Goal: Task Accomplishment & Management: Complete application form

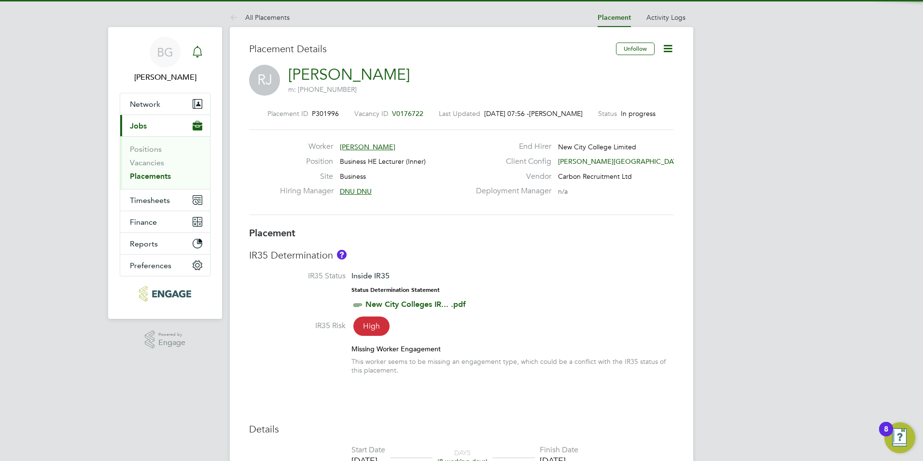
click at [199, 48] on icon "Main navigation" at bounding box center [197, 51] width 9 height 10
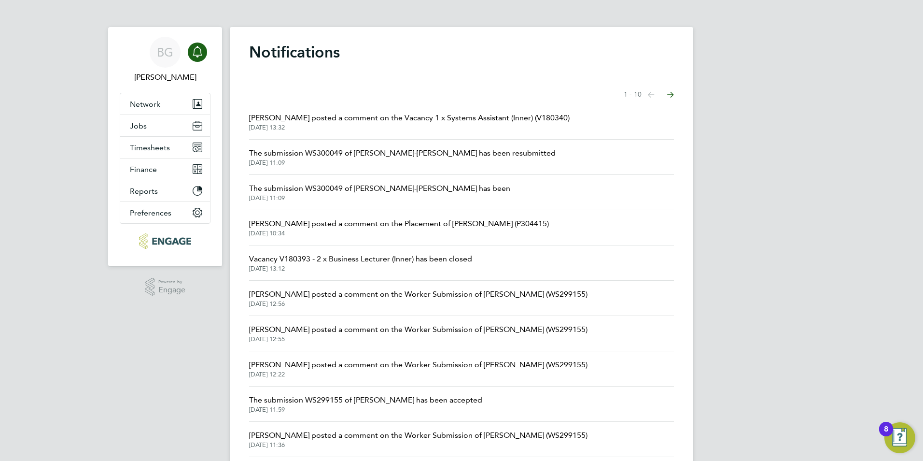
click at [388, 124] on span "02 Oct 2025, 13:32" at bounding box center [409, 128] width 321 height 8
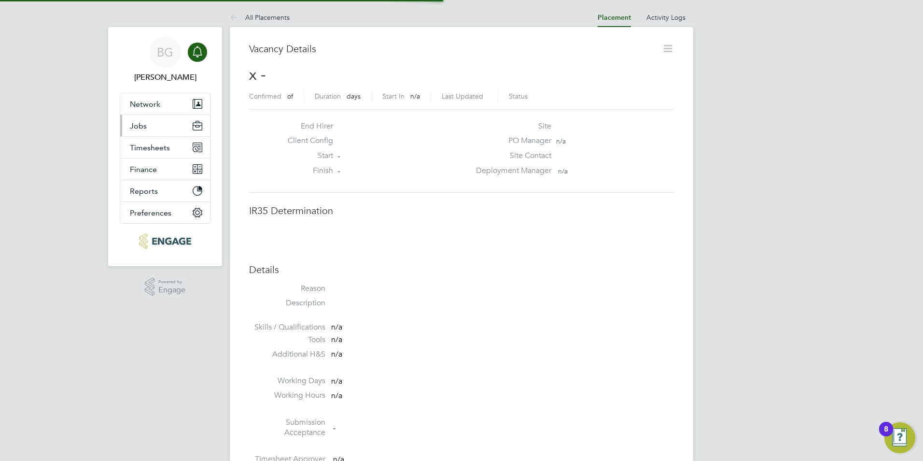
scroll to position [5, 5]
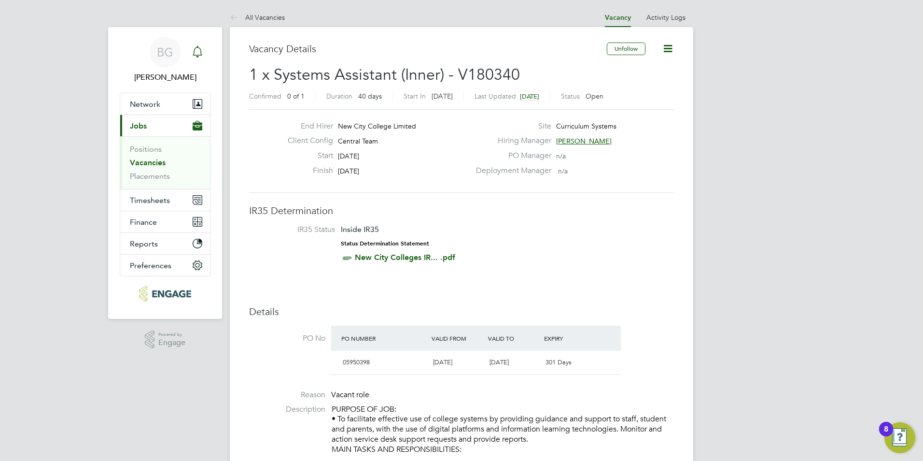
click at [207, 56] on div "Main navigation" at bounding box center [197, 51] width 19 height 19
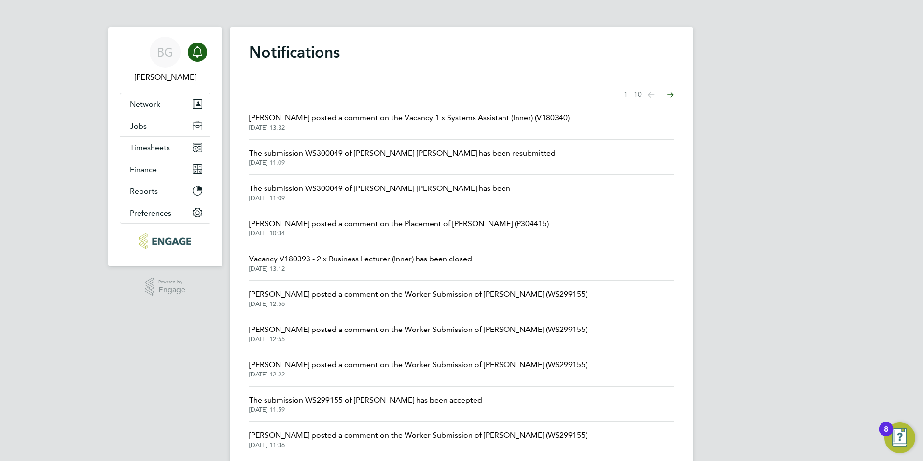
click at [409, 164] on span "30 Sep 2025, 11:09" at bounding box center [402, 163] width 307 height 8
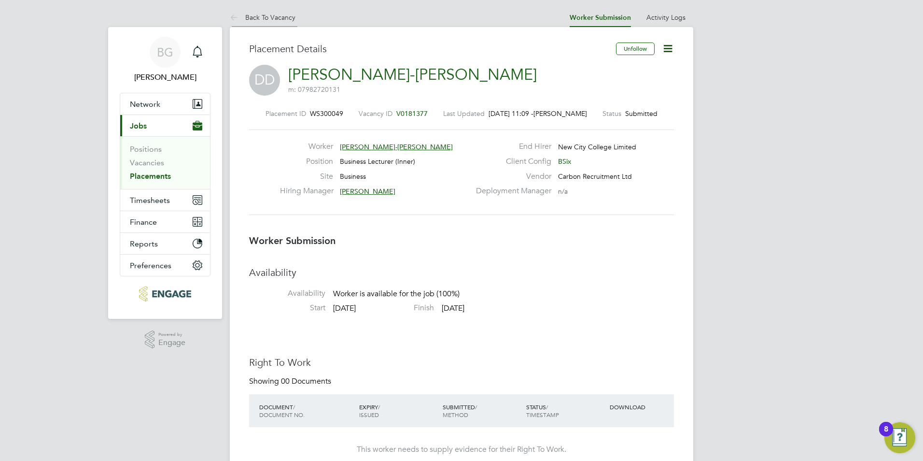
click at [236, 18] on icon at bounding box center [236, 18] width 12 height 12
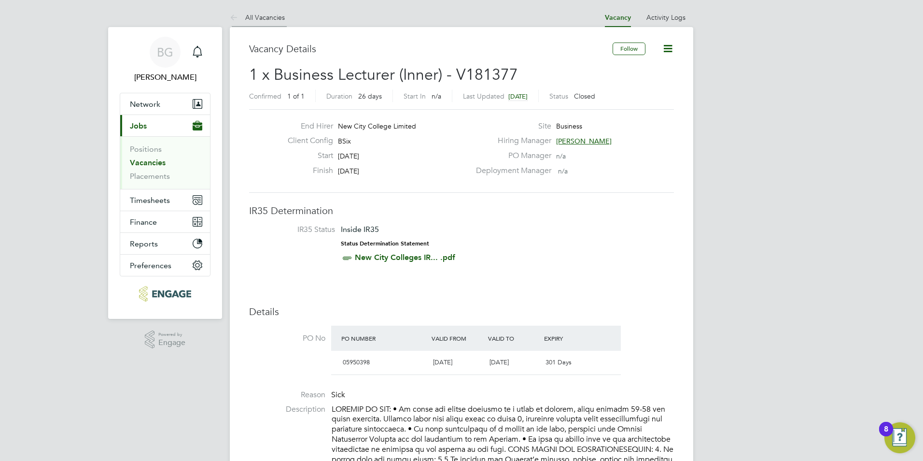
click at [236, 14] on icon at bounding box center [236, 18] width 12 height 12
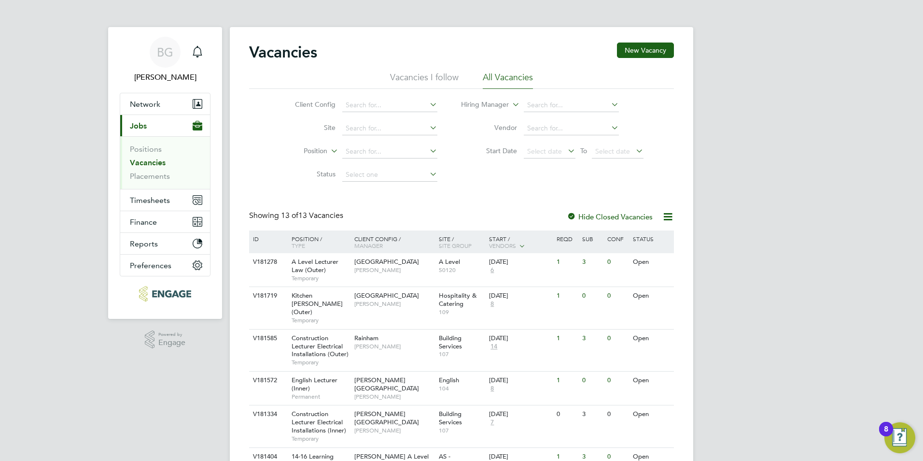
click at [153, 161] on link "Vacancies" at bounding box center [148, 162] width 36 height 9
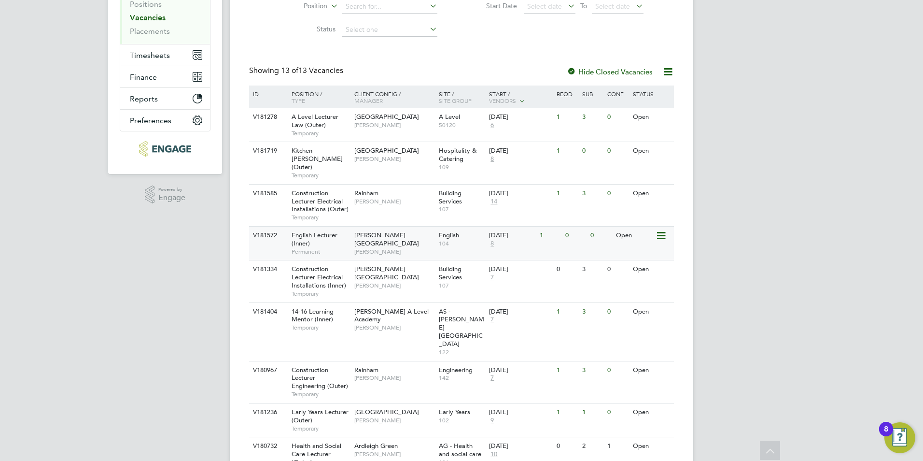
click at [399, 248] on span "[PERSON_NAME]" at bounding box center [394, 252] width 80 height 8
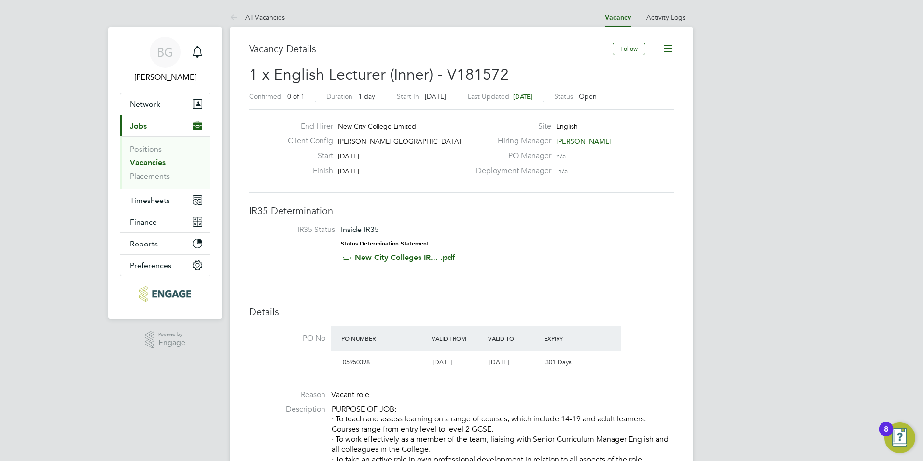
click at [158, 163] on link "Vacancies" at bounding box center [148, 162] width 36 height 9
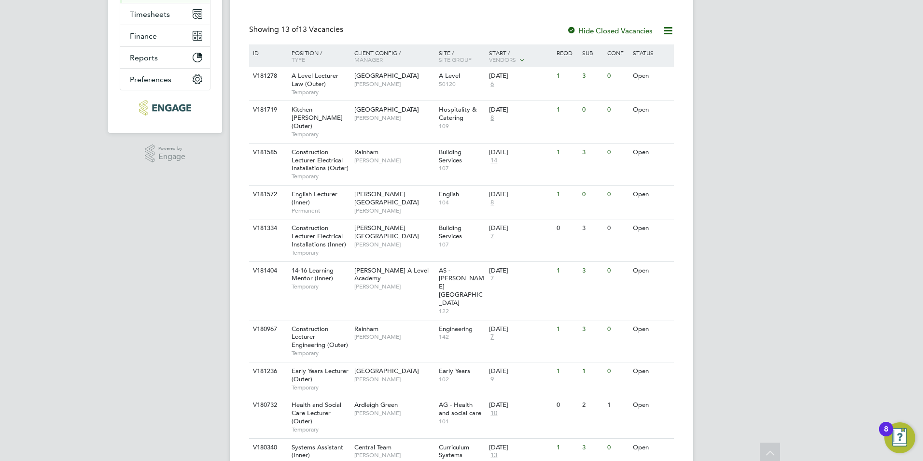
scroll to position [193, 0]
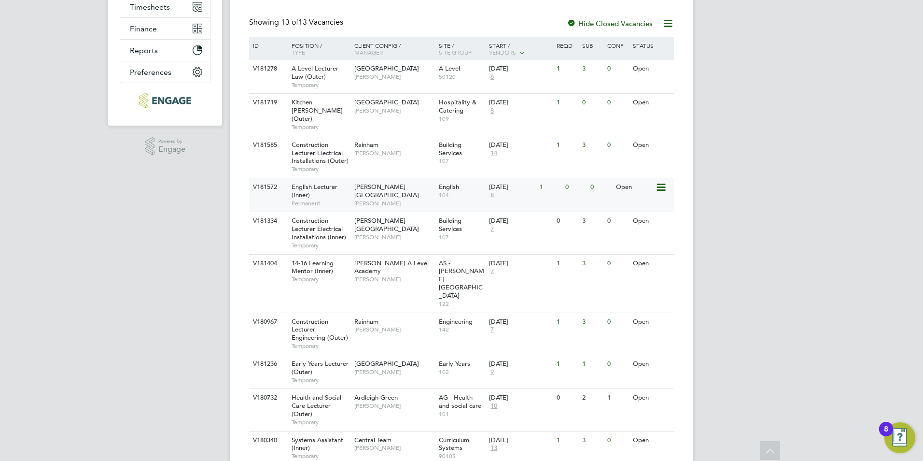
click at [326, 184] on div "English Lecturer (Inner) Permanent" at bounding box center [318, 194] width 68 height 33
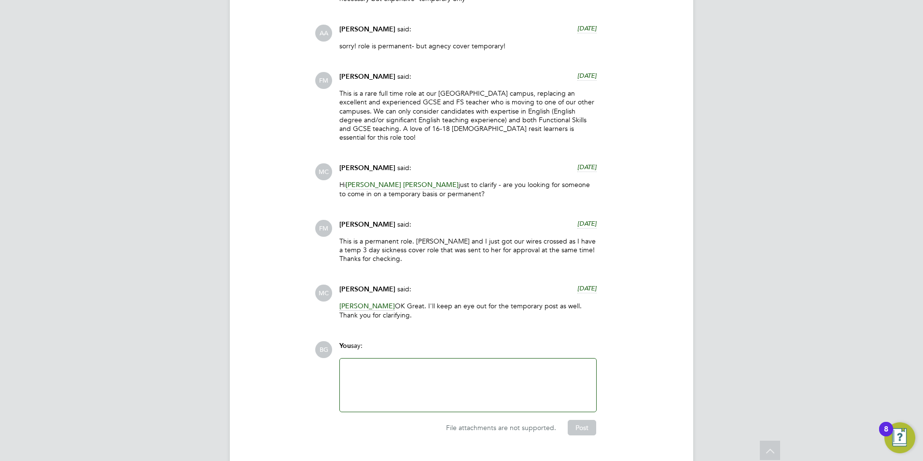
scroll to position [1873, 0]
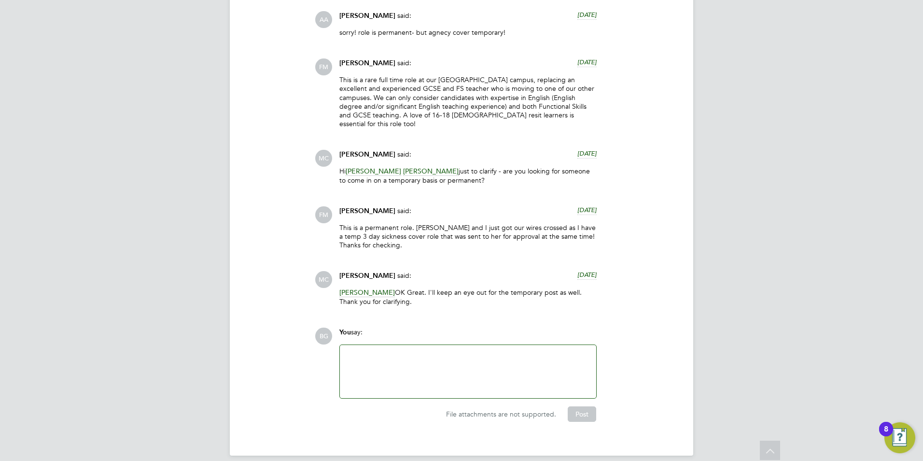
click at [448, 352] on div at bounding box center [468, 372] width 245 height 42
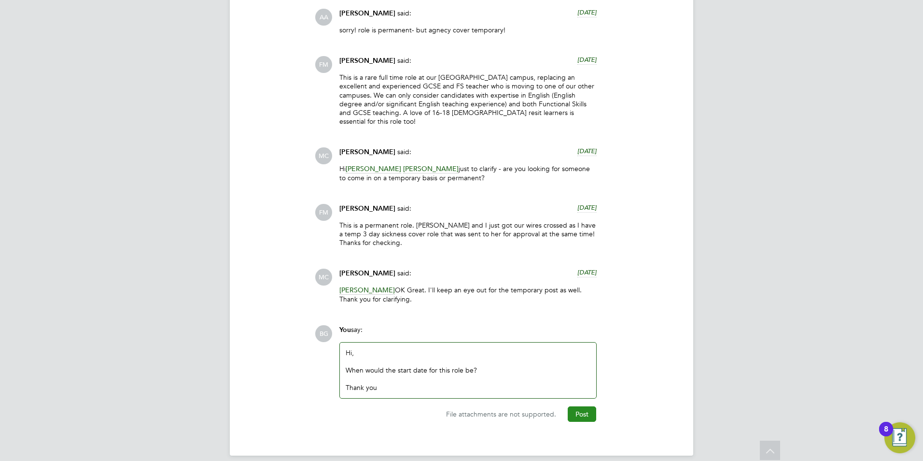
click at [571, 406] on button "Post" at bounding box center [582, 413] width 28 height 15
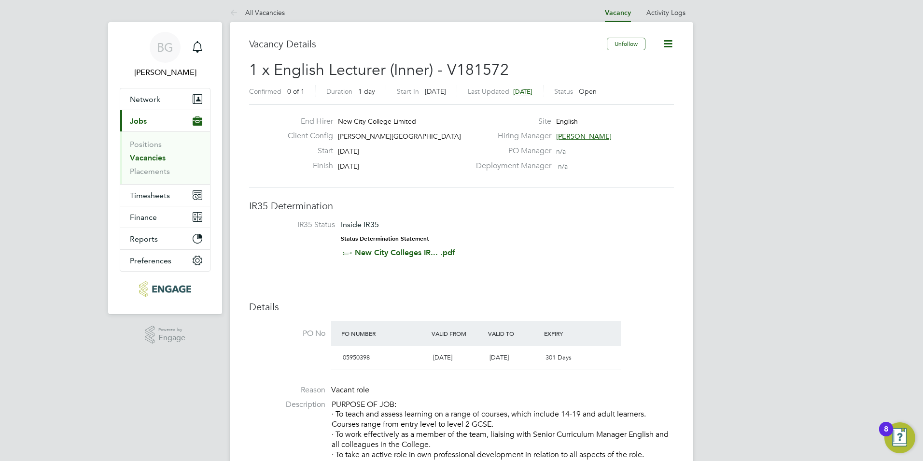
scroll to position [0, 0]
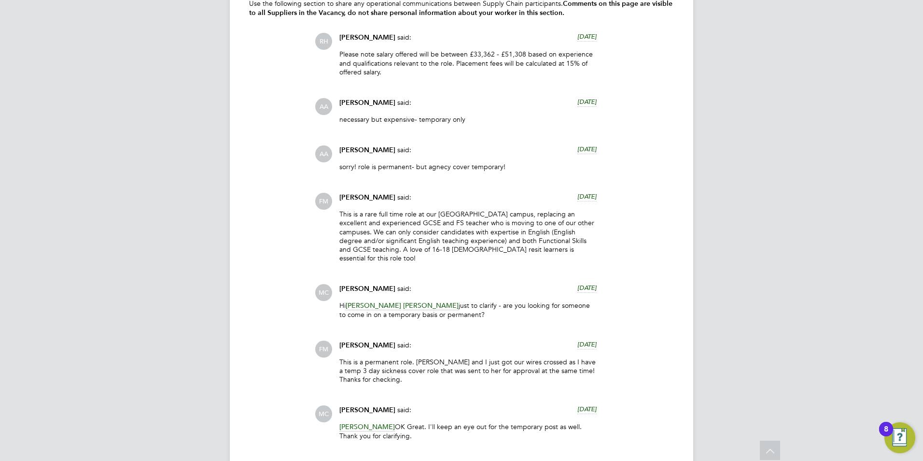
scroll to position [1952, 0]
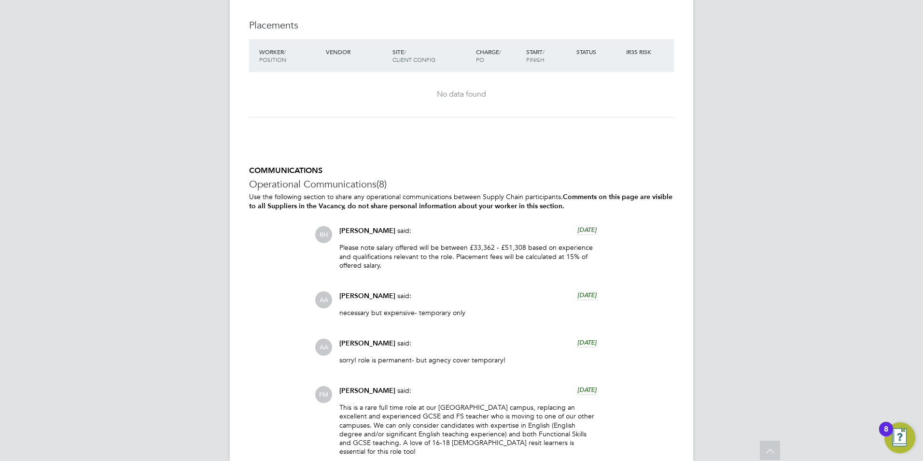
scroll to position [1835, 0]
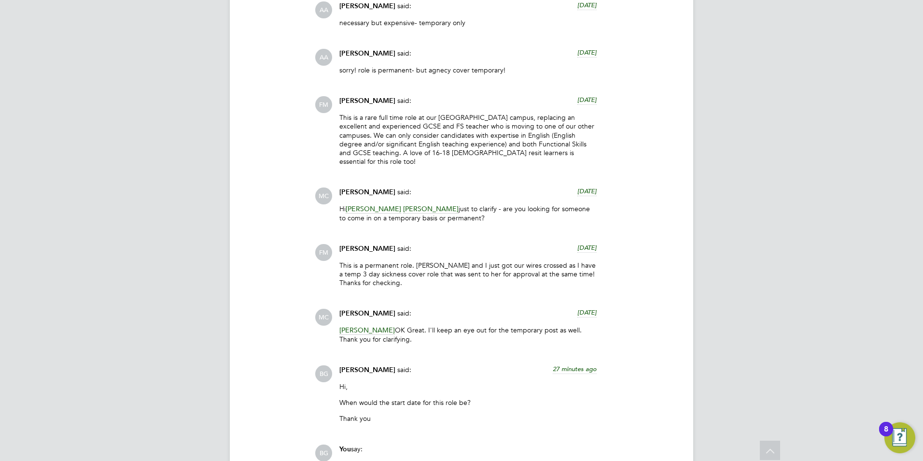
drag, startPoint x: 339, startPoint y: 114, endPoint x: 442, endPoint y: 102, distance: 104.1
click at [442, 102] on div "Fiona Matthews said: 2 days ago This is a rare full time role at our Hackney ca…" at bounding box center [468, 134] width 267 height 77
drag, startPoint x: 442, startPoint y: 102, endPoint x: 480, endPoint y: 125, distance: 44.4
click at [479, 125] on p "This is a rare full time role at our [GEOGRAPHIC_DATA] campus, replacing an exc…" at bounding box center [468, 139] width 257 height 53
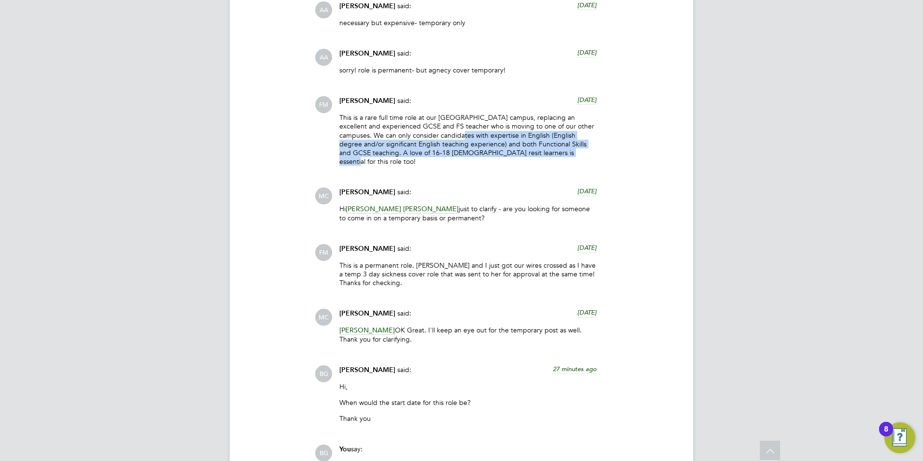
drag, startPoint x: 446, startPoint y: 133, endPoint x: 584, endPoint y: 148, distance: 139.0
click at [584, 148] on p "This is a rare full time role at our [GEOGRAPHIC_DATA] campus, replacing an exc…" at bounding box center [468, 139] width 257 height 53
drag, startPoint x: 584, startPoint y: 148, endPoint x: 534, endPoint y: 146, distance: 50.7
copy p "xpertise in English (English degree and/or significant English teaching experie…"
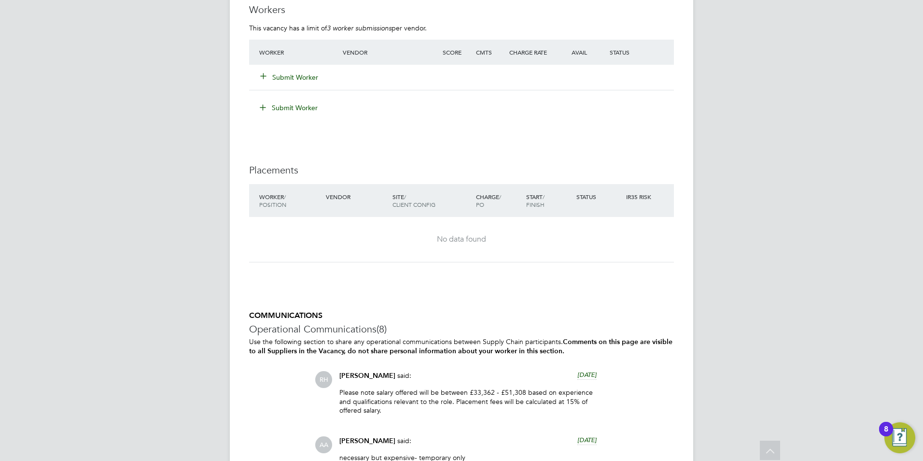
scroll to position [1642, 0]
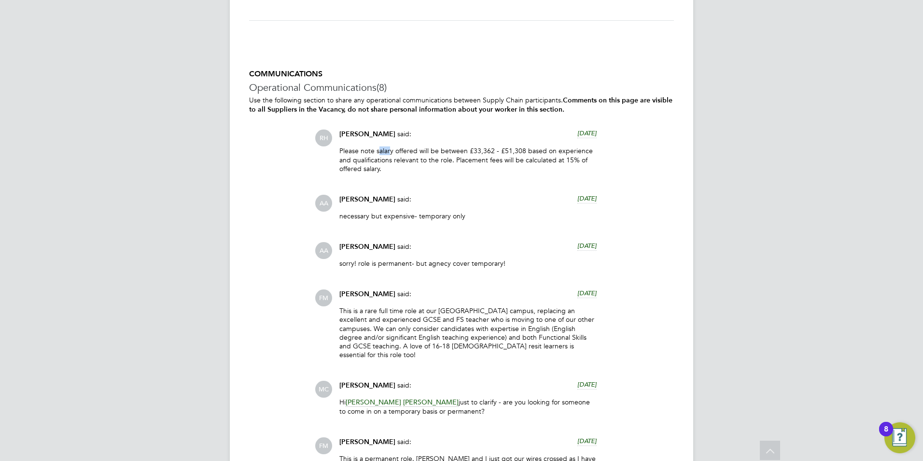
drag, startPoint x: 379, startPoint y: 148, endPoint x: 392, endPoint y: 147, distance: 13.1
click at [392, 147] on p "Please note salary offered will be between £33,362 - £51,308 based on experienc…" at bounding box center [468, 159] width 257 height 27
drag, startPoint x: 392, startPoint y: 147, endPoint x: 383, endPoint y: 148, distance: 8.8
click at [387, 147] on p "Please note salary offered will be between £33,362 - £51,308 based on experienc…" at bounding box center [468, 159] width 257 height 27
drag, startPoint x: 375, startPoint y: 151, endPoint x: 451, endPoint y: 161, distance: 77.0
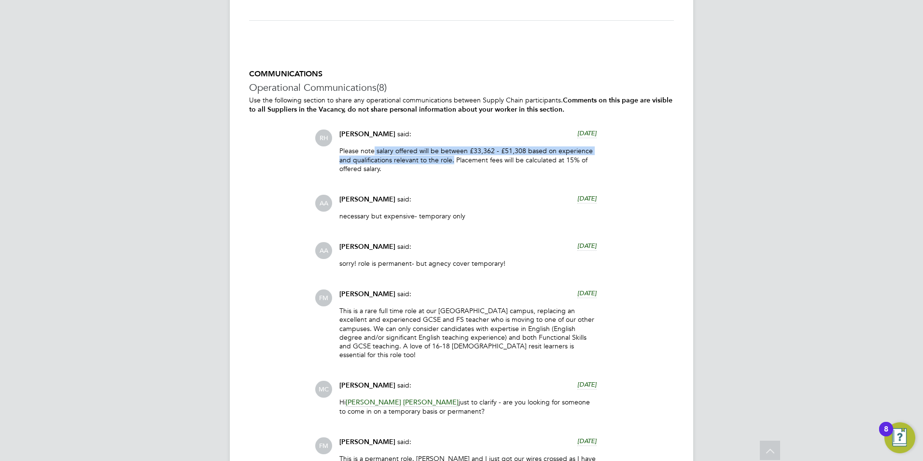
click at [452, 161] on p "Please note salary offered will be between £33,362 - £51,308 based on experienc…" at bounding box center [468, 159] width 257 height 27
copy p "salary offered will be between £33,362 - £51,308 based on experience and qualif…"
click at [466, 169] on p "Please note salary offered will be between £33,362 - £51,308 based on experienc…" at bounding box center [468, 159] width 257 height 27
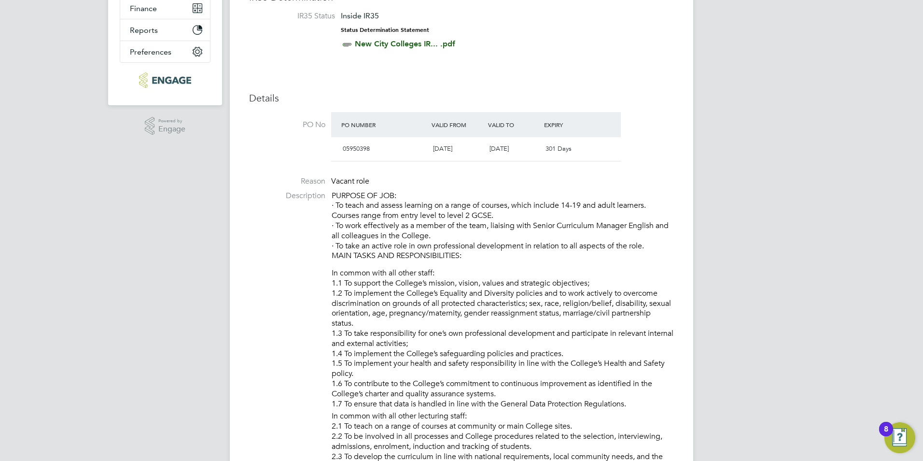
scroll to position [290, 0]
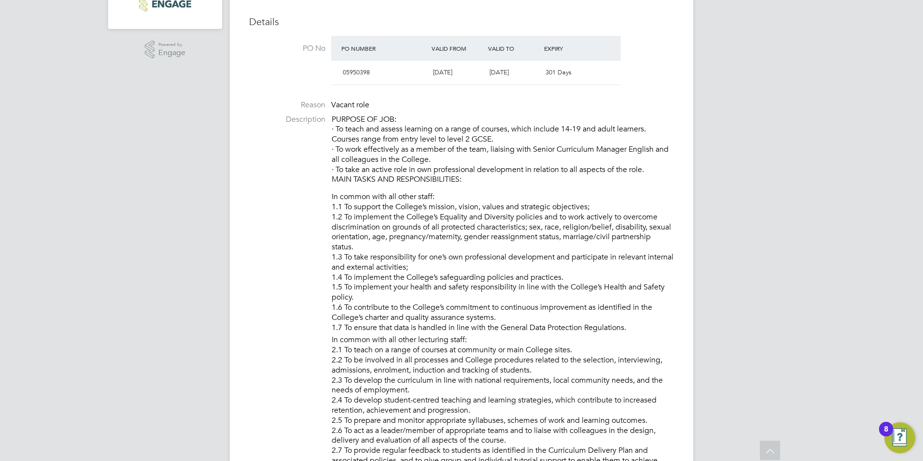
drag, startPoint x: 331, startPoint y: 118, endPoint x: 619, endPoint y: 401, distance: 404.0
click at [619, 401] on li "Description PURPOSE OF JOB: · To teach and assess learning on a range of course…" at bounding box center [461, 455] width 425 height 682
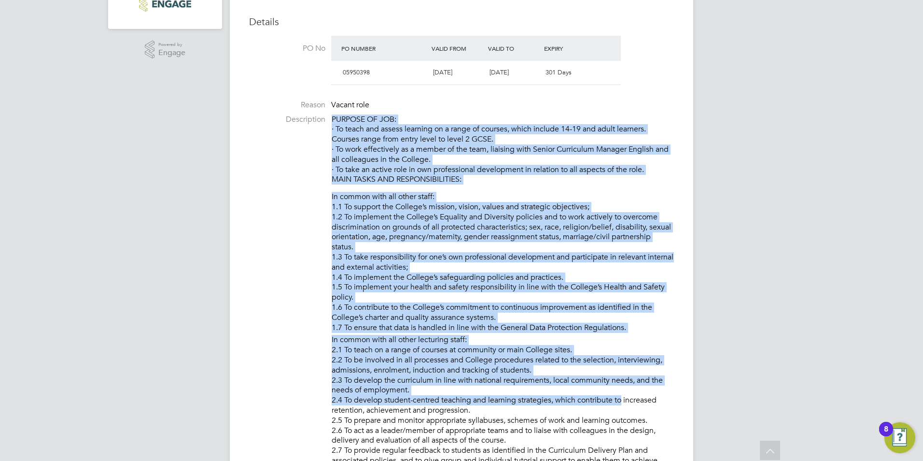
click at [351, 174] on p "PURPOSE OF JOB: · To teach and assess learning on a range of courses, which inc…" at bounding box center [503, 149] width 342 height 71
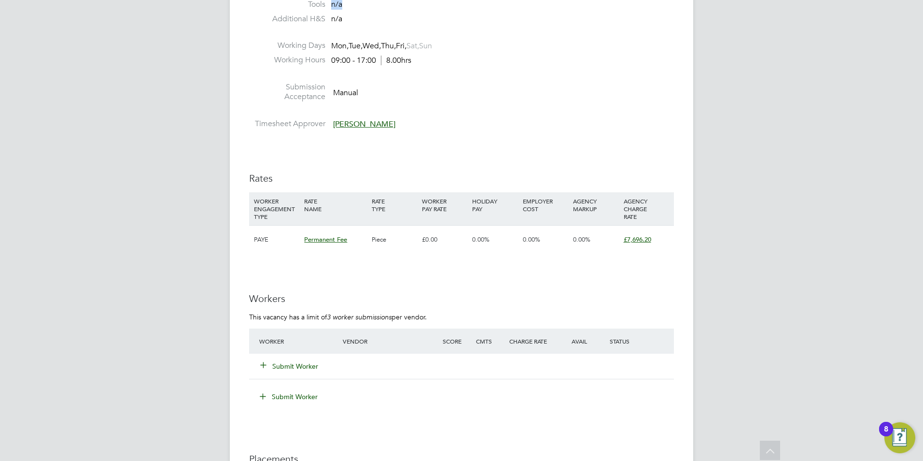
scroll to position [1056, 0]
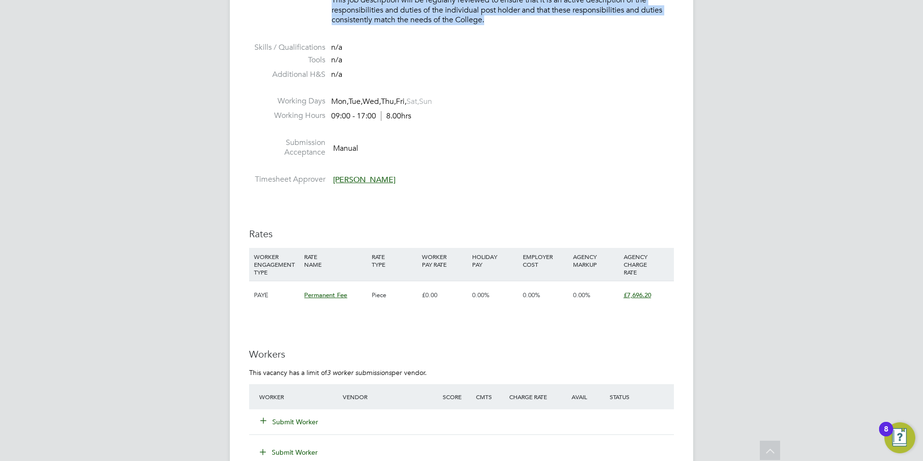
drag, startPoint x: 328, startPoint y: 116, endPoint x: 593, endPoint y: 29, distance: 278.6
copy div "PURPOSE OF JOB: · To teach and assess learning on a range of courses, which inc…"
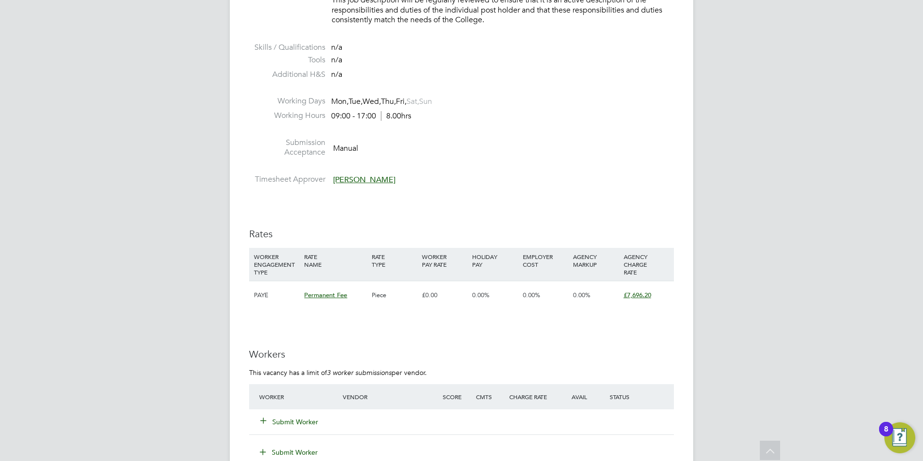
drag, startPoint x: 595, startPoint y: 141, endPoint x: 592, endPoint y: 248, distance: 107.3
click at [595, 142] on li "Submission Acceptance Manual" at bounding box center [461, 150] width 425 height 25
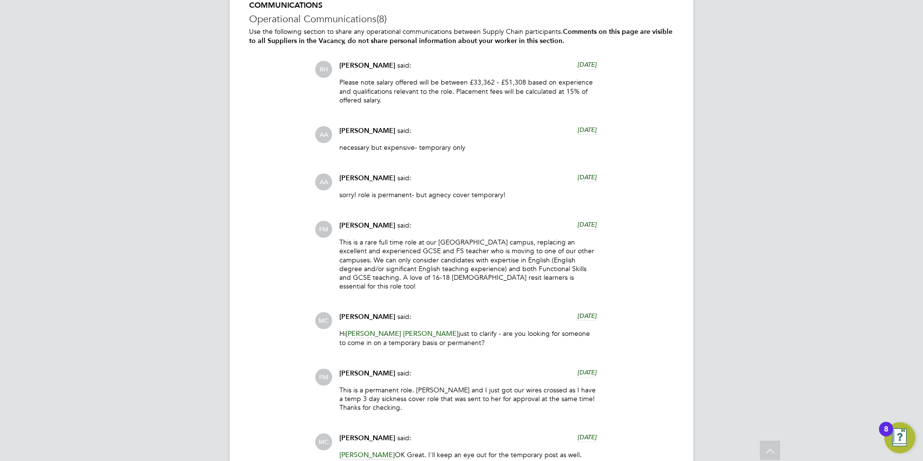
scroll to position [1904, 0]
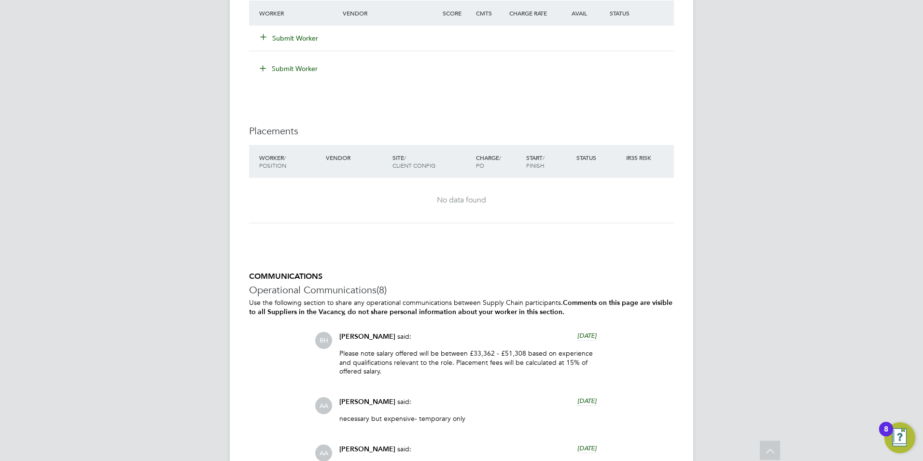
scroll to position [1256, 0]
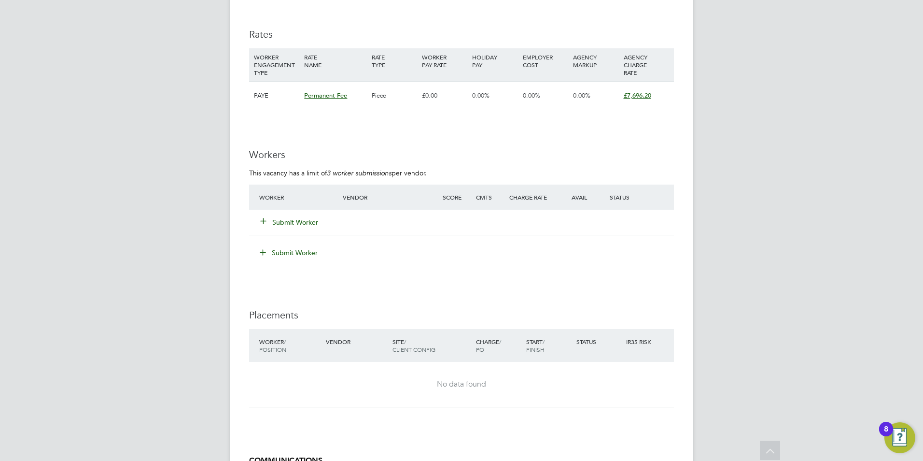
click at [278, 223] on button "Submit Worker" at bounding box center [290, 222] width 58 height 10
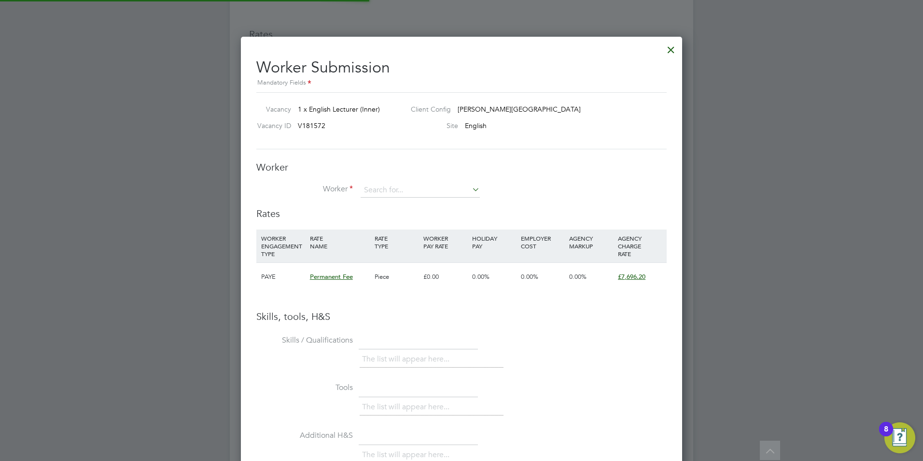
scroll to position [610, 442]
click at [406, 190] on input at bounding box center [420, 190] width 119 height 14
type input "h"
click at [470, 190] on icon at bounding box center [470, 190] width 0 height 14
click at [447, 197] on input at bounding box center [420, 190] width 119 height 14
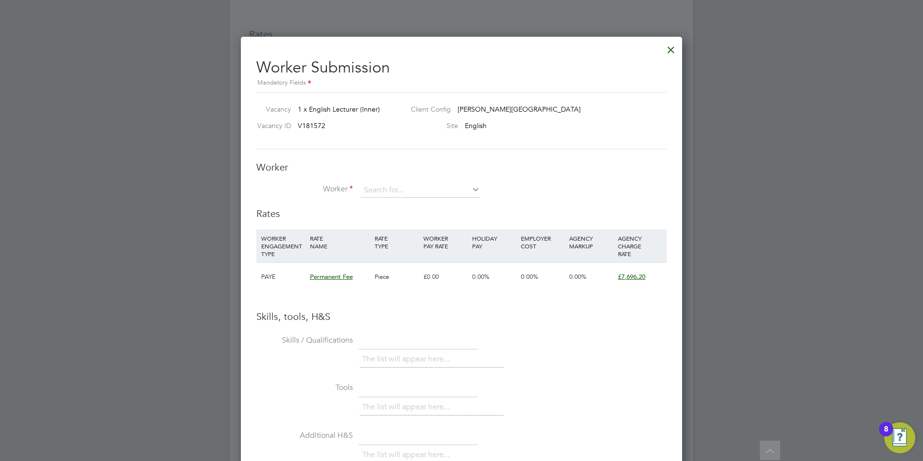
click at [462, 206] on li "Worker" at bounding box center [461, 195] width 411 height 24
click at [416, 187] on input at bounding box center [420, 190] width 119 height 14
click at [678, 52] on div at bounding box center [671, 47] width 17 height 17
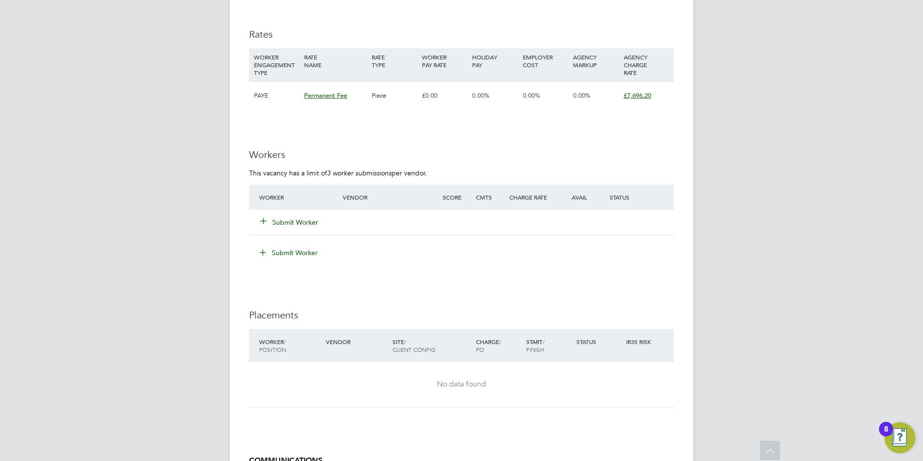
click at [291, 227] on div "Submit Worker" at bounding box center [307, 221] width 100 height 17
click at [294, 222] on button "Submit Worker" at bounding box center [290, 222] width 58 height 10
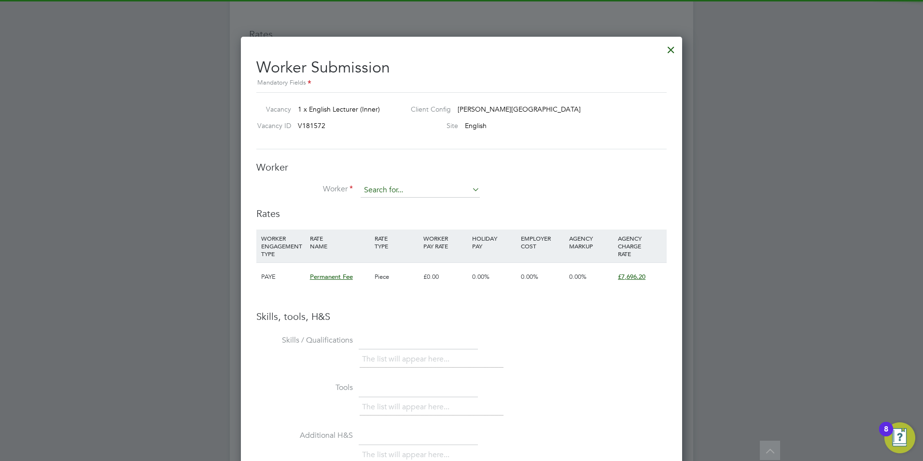
click at [390, 194] on input at bounding box center [420, 190] width 119 height 14
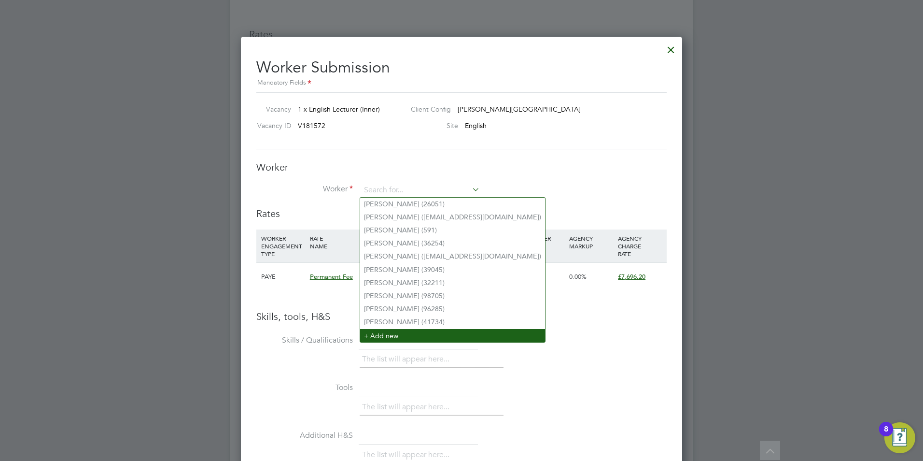
click at [391, 329] on li "+ Add new" at bounding box center [452, 335] width 185 height 13
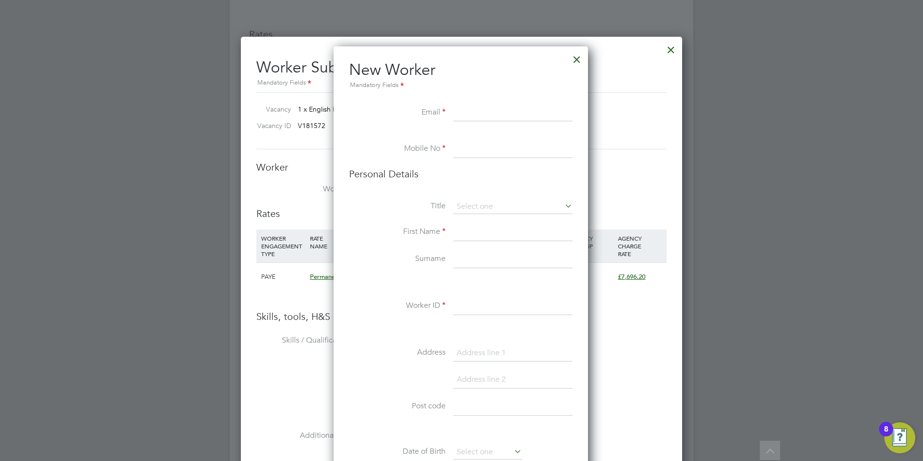
click at [471, 228] on input at bounding box center [512, 232] width 119 height 17
type input "Helen"
click at [461, 269] on li "Surname" at bounding box center [461, 264] width 224 height 27
click at [463, 263] on input at bounding box center [512, 259] width 119 height 17
type input "McMahon"
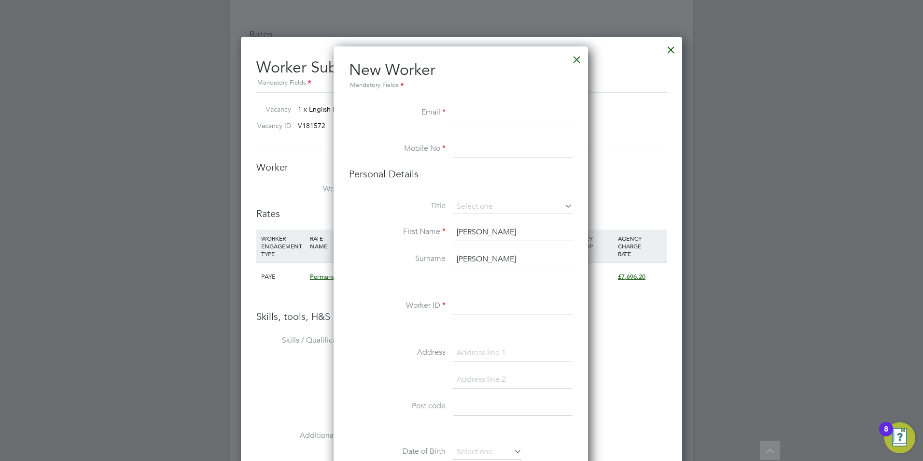
click at [521, 120] on input at bounding box center [512, 112] width 119 height 17
paste input "cognitiveconsultancy2003@yahoo.co.uk"
type input "cognitiveconsultancy2003@yahoo.co.uk"
drag, startPoint x: 481, startPoint y: 148, endPoint x: 482, endPoint y: 154, distance: 5.7
click at [481, 148] on input at bounding box center [512, 149] width 119 height 17
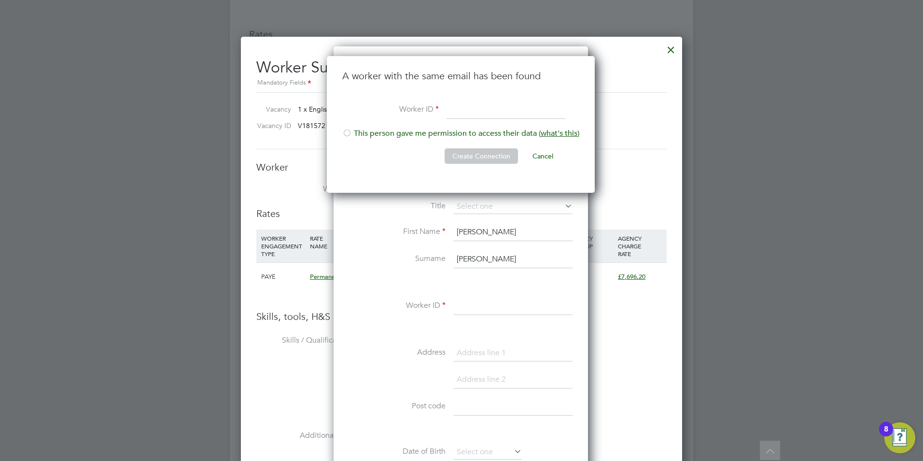
click at [538, 152] on button "Cancel" at bounding box center [543, 155] width 36 height 15
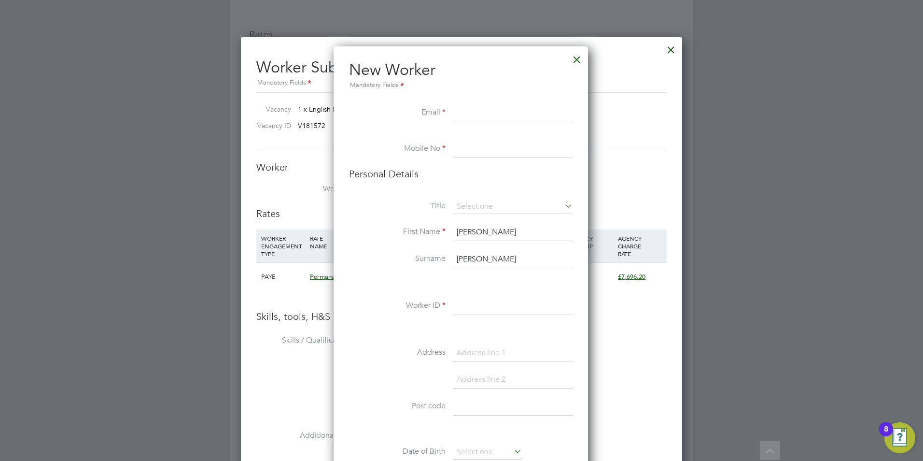
click at [495, 117] on input at bounding box center [512, 112] width 119 height 17
paste input "cognitiveconsultancy2003@yahoo.co.uk"
click at [519, 112] on input "cognitiveconsultancy2003@yahoo.co.uk" at bounding box center [512, 112] width 119 height 17
click at [520, 114] on input "cognitiveconsultancy2003@yahoo.co.uk" at bounding box center [512, 112] width 119 height 17
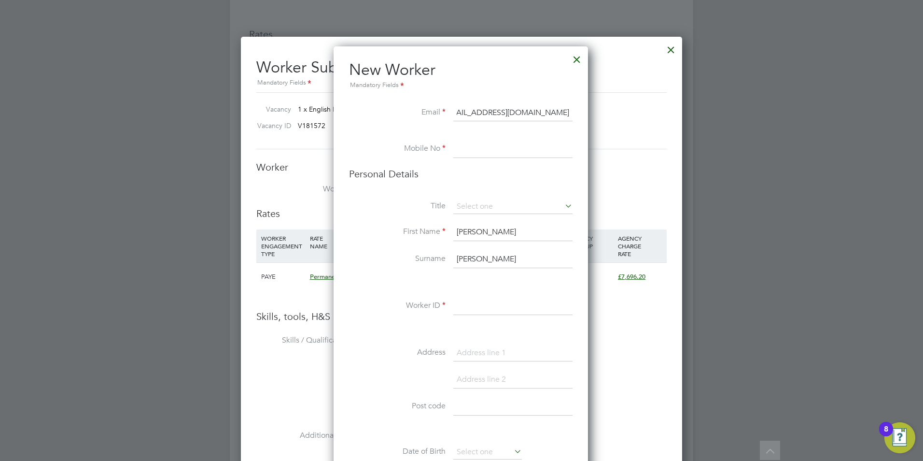
scroll to position [0, 20]
type input "cognitiveconsultancy2002@yahoo.co.uk"
click at [526, 148] on input at bounding box center [512, 149] width 119 height 17
paste input "07774167059"
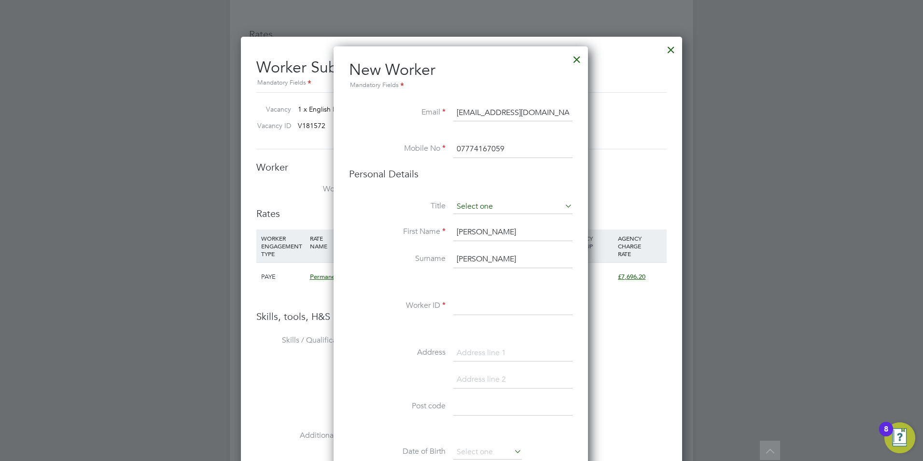
type input "07774167059"
click at [496, 203] on input at bounding box center [512, 206] width 119 height 14
click at [523, 169] on h3 "Personal Details" at bounding box center [461, 174] width 224 height 13
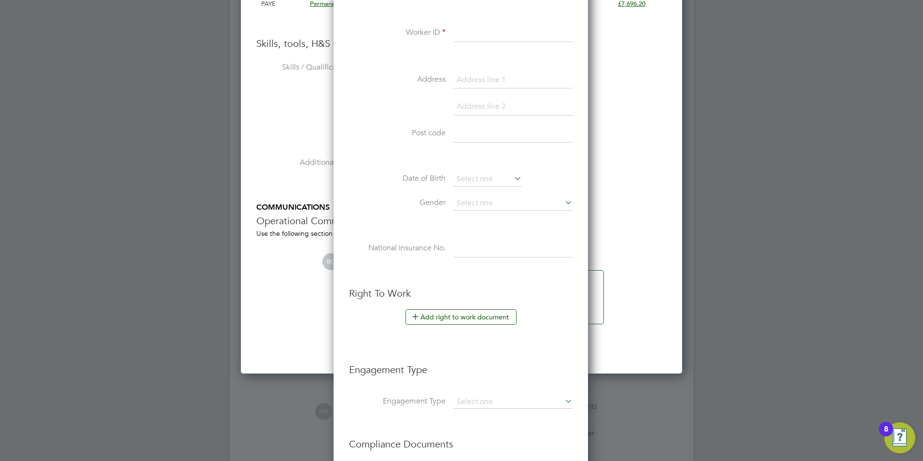
scroll to position [1545, 0]
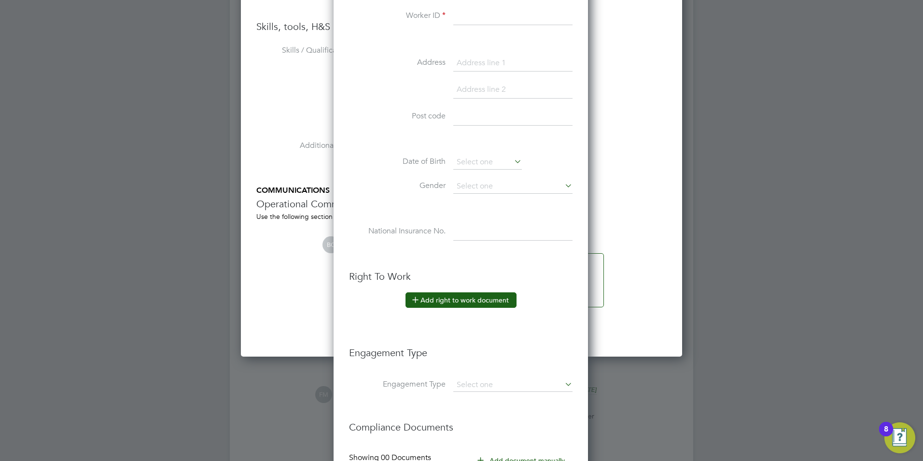
click at [478, 298] on button "Add right to work document" at bounding box center [461, 299] width 111 height 15
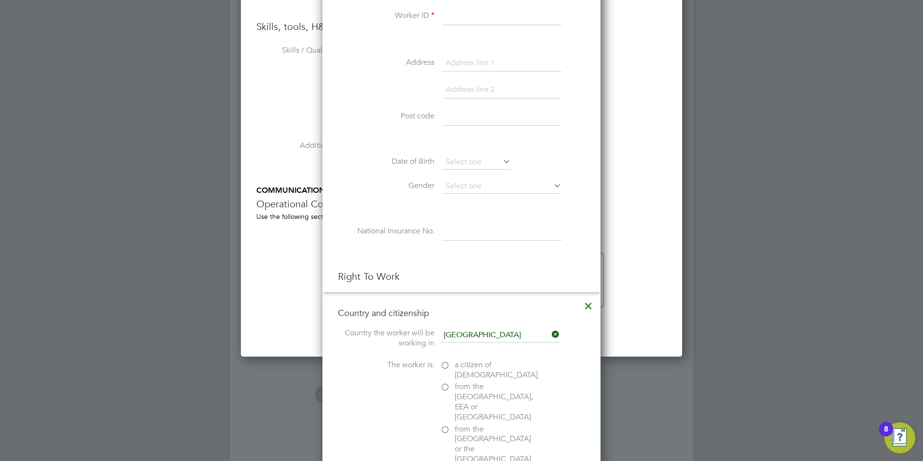
click at [589, 306] on icon at bounding box center [588, 303] width 17 height 17
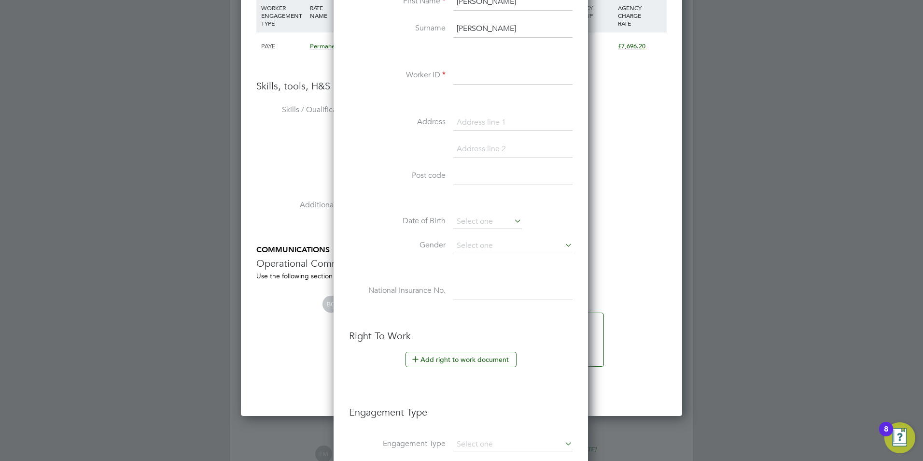
scroll to position [1719, 0]
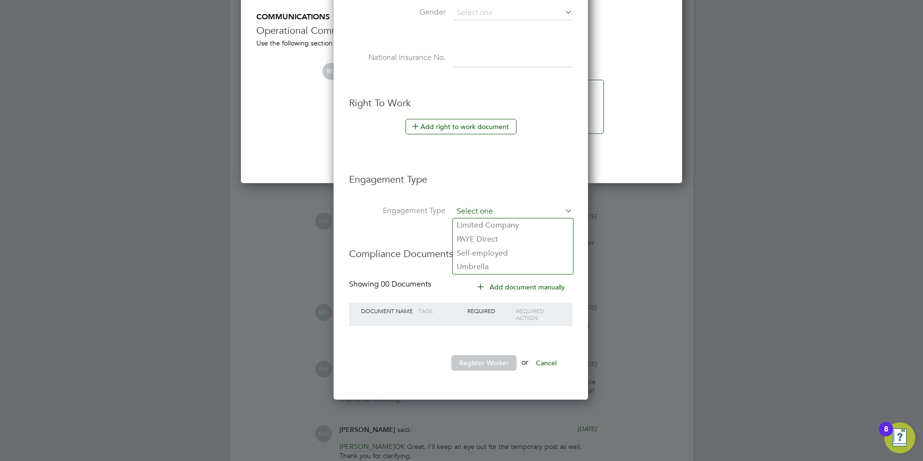
click at [496, 212] on input at bounding box center [512, 212] width 119 height 14
click at [475, 168] on h3 "Engagement Type" at bounding box center [461, 174] width 224 height 22
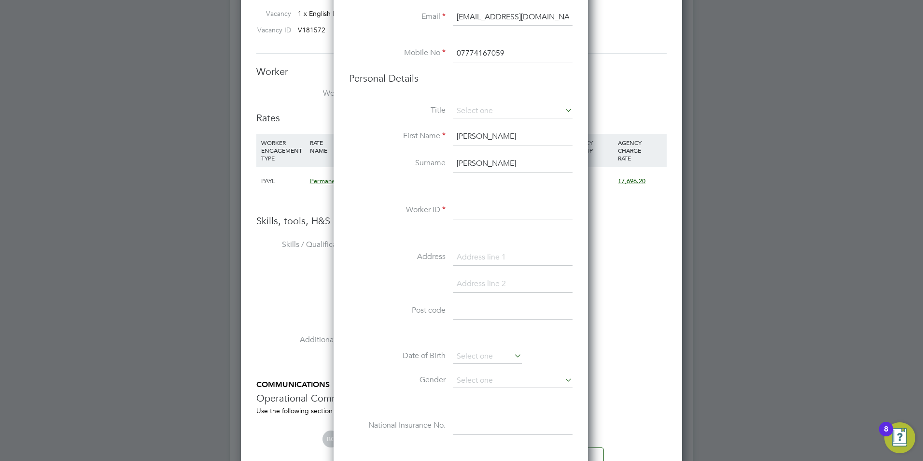
scroll to position [1332, 0]
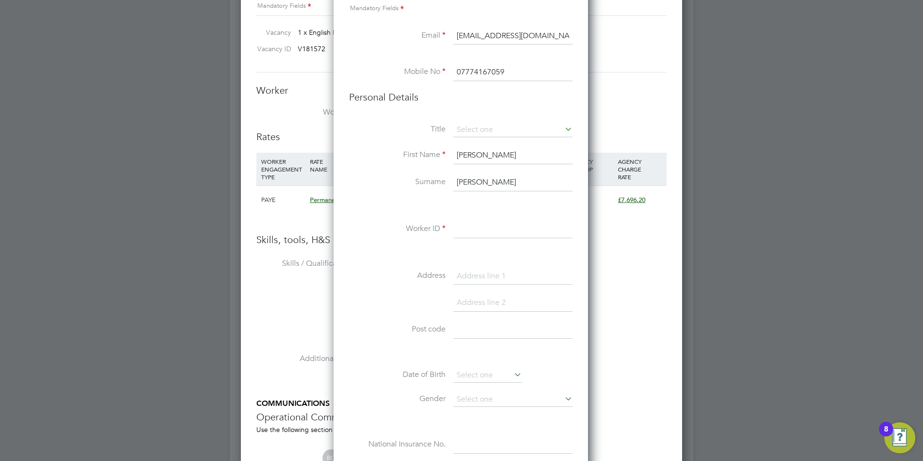
click at [475, 234] on input at bounding box center [512, 229] width 119 height 17
paste input "100973"
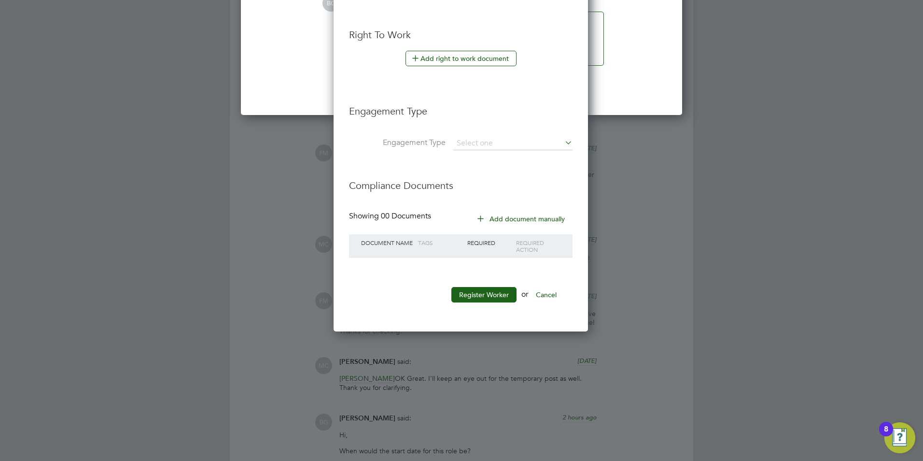
scroll to position [1815, 0]
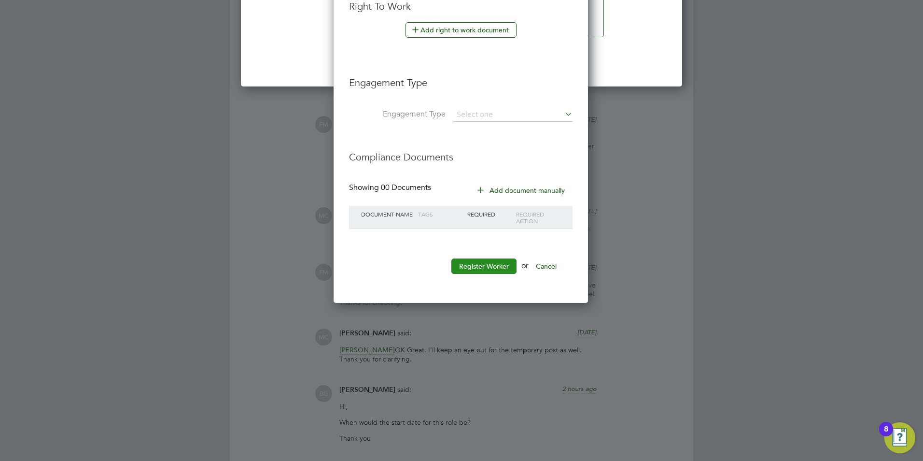
type input "100973"
click at [484, 267] on button "Register Worker" at bounding box center [484, 265] width 65 height 15
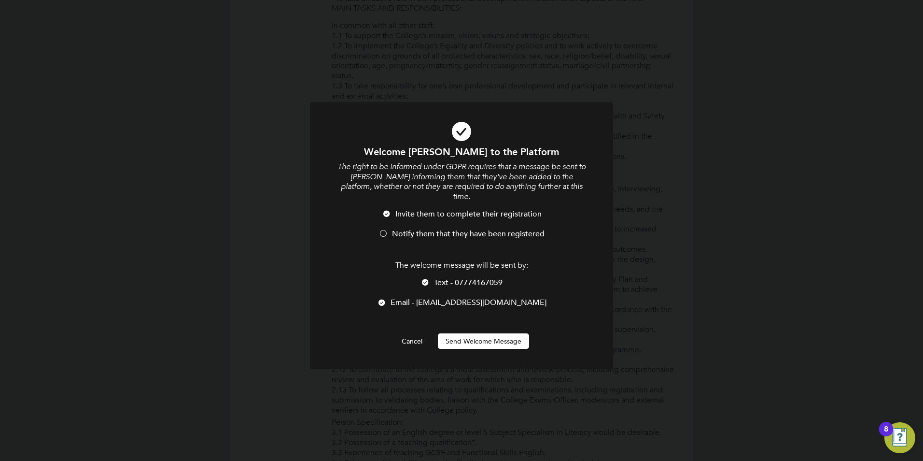
click at [427, 263] on div "The welcome message will be sent by: Text - 07774167059 Email - cognitiveconsul…" at bounding box center [461, 288] width 251 height 57
click at [424, 278] on div at bounding box center [426, 283] width 10 height 10
click at [399, 231] on li "Notify them that they have been registered" at bounding box center [461, 239] width 251 height 20
click at [483, 333] on button "Send Welcome Message" at bounding box center [483, 340] width 91 height 15
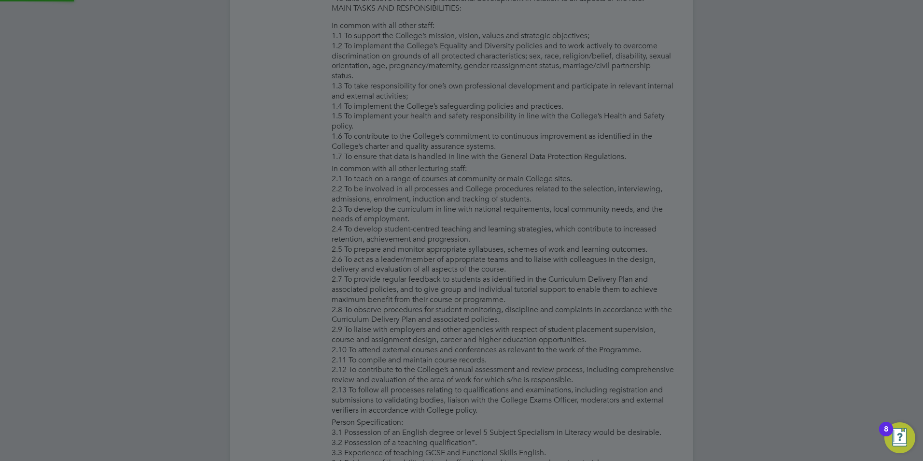
type input "Helen McMahon (100973)"
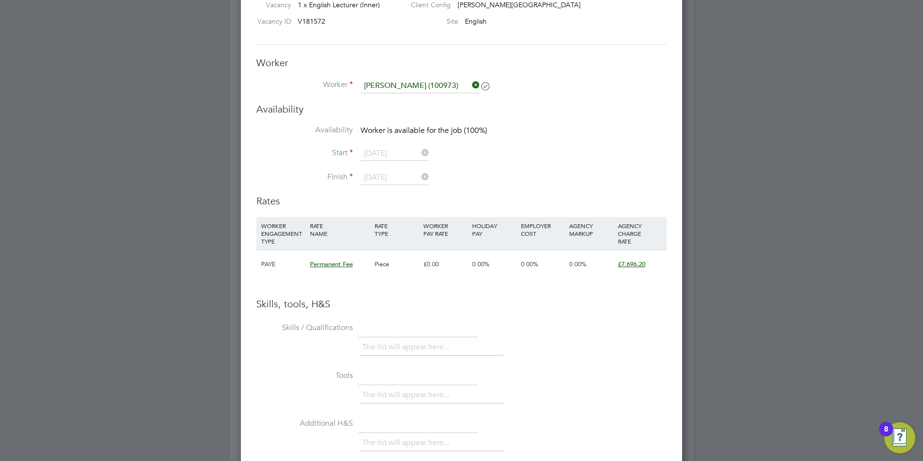
scroll to position [1304, 0]
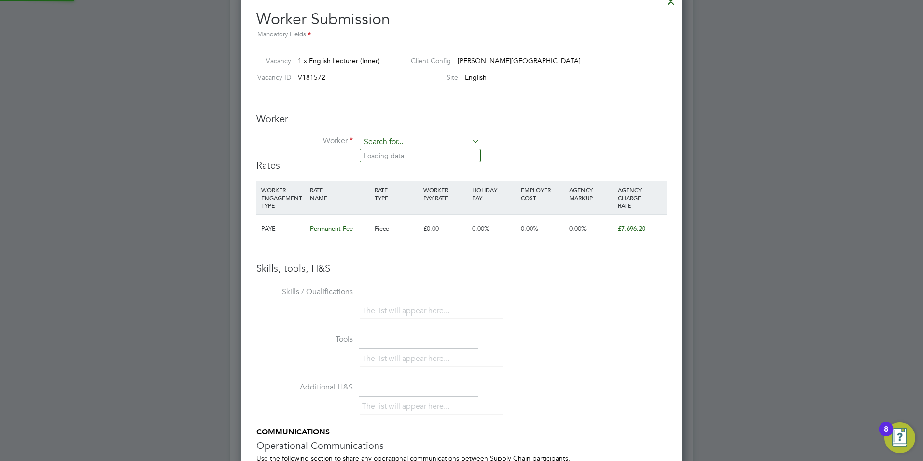
click at [431, 142] on input at bounding box center [420, 142] width 119 height 14
click at [418, 154] on li "Hele n Mcmahon (100973)" at bounding box center [420, 155] width 120 height 13
type input "Helen Mcmahon (100973)"
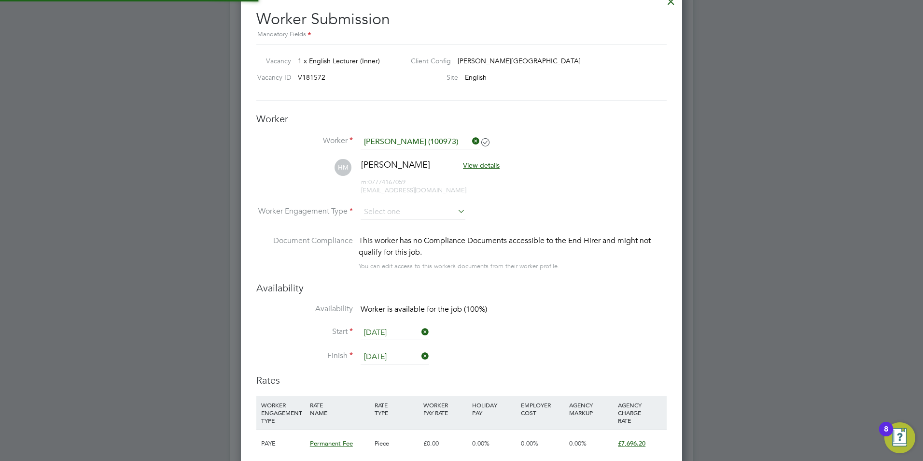
scroll to position [5, 5]
click at [396, 217] on input at bounding box center [413, 212] width 105 height 14
click at [399, 227] on li "Contract" at bounding box center [413, 225] width 106 height 13
type input "Contract"
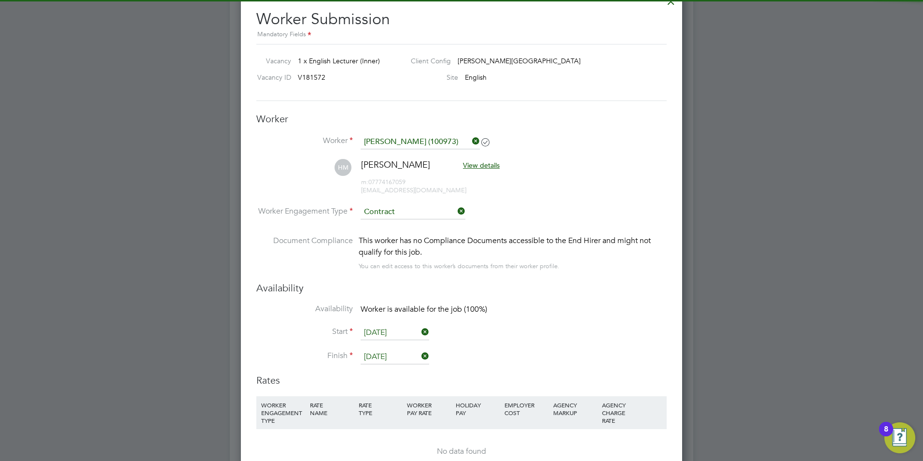
click at [396, 327] on input "[DATE]" at bounding box center [395, 333] width 69 height 14
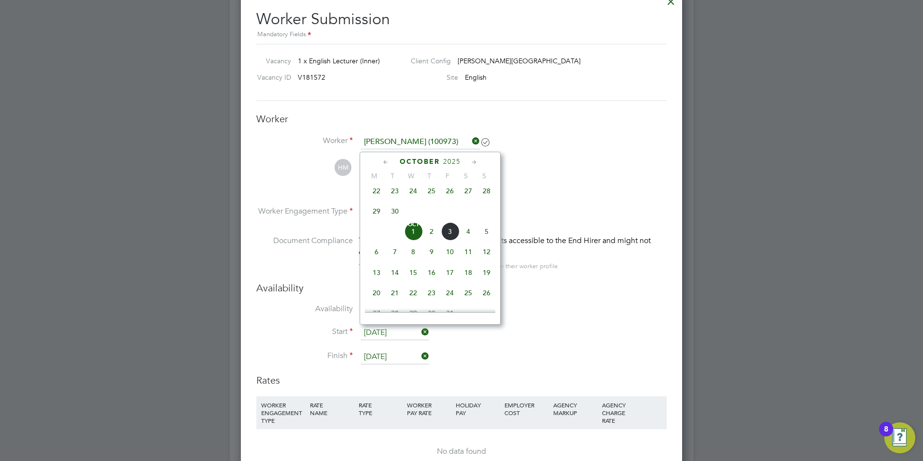
click at [414, 238] on span "Oct 1" at bounding box center [413, 231] width 18 height 18
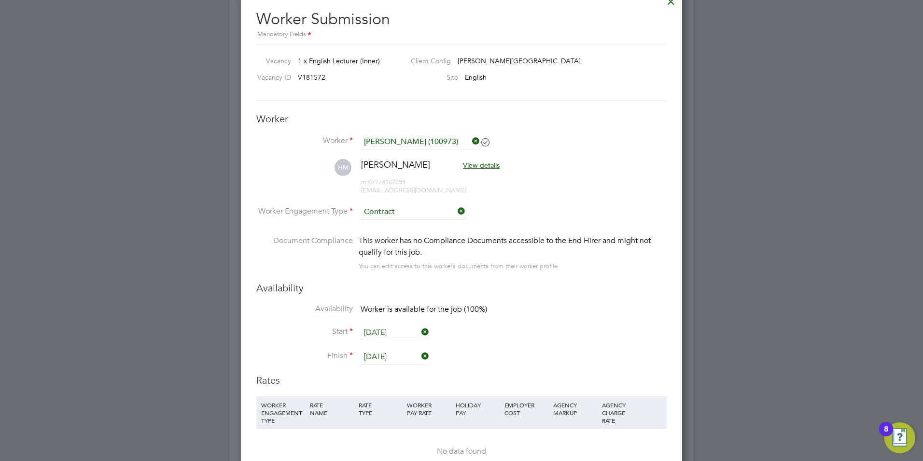
click at [395, 350] on input "[DATE]" at bounding box center [395, 357] width 69 height 14
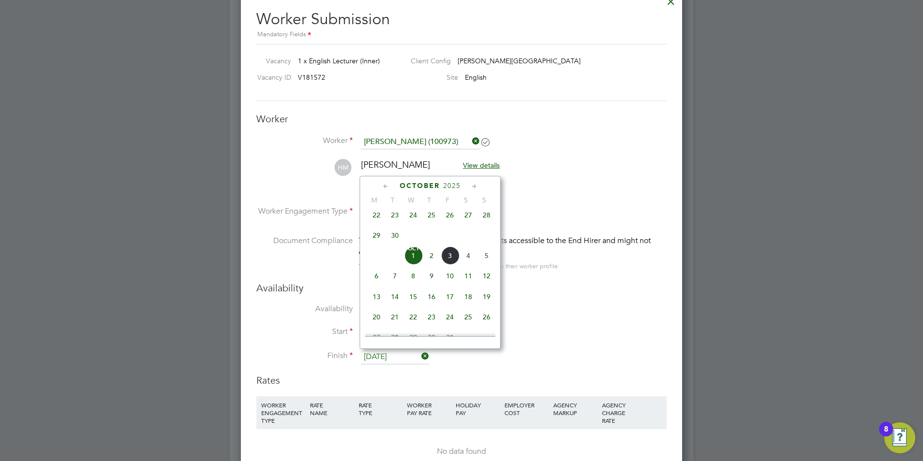
click at [406, 262] on span "Oct 1" at bounding box center [413, 255] width 18 height 18
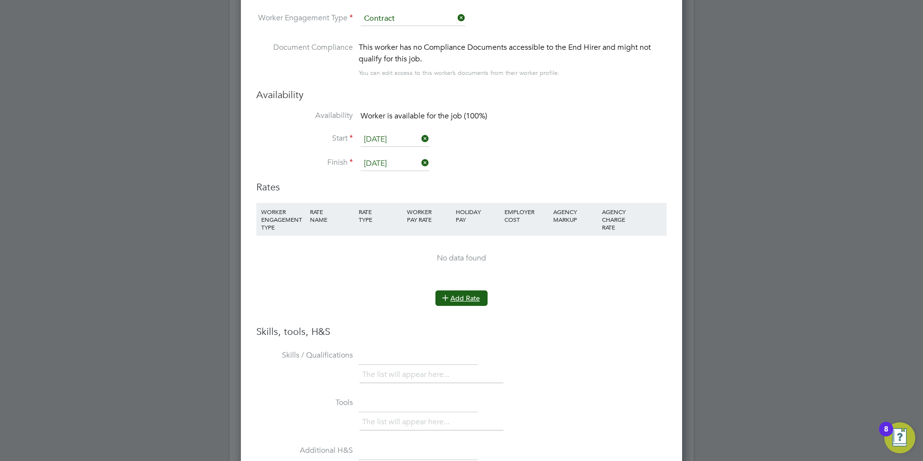
click at [469, 302] on button "Add Rate" at bounding box center [462, 297] width 52 height 15
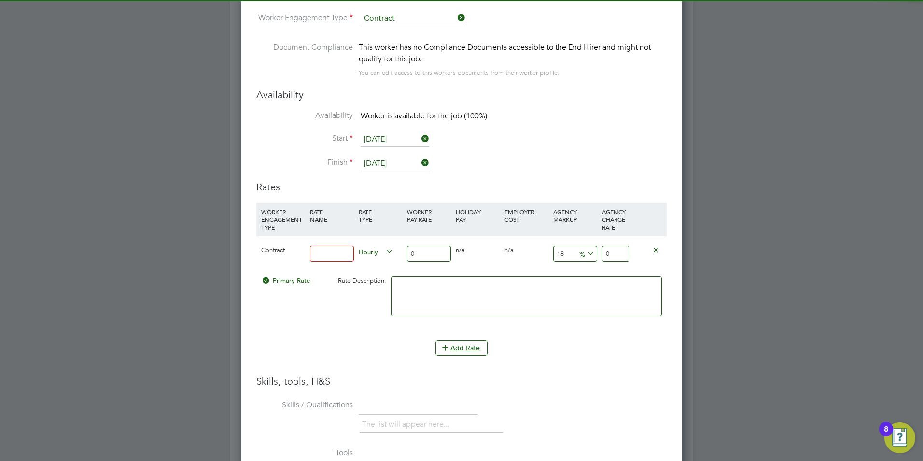
click at [328, 255] on input at bounding box center [332, 254] width 44 height 16
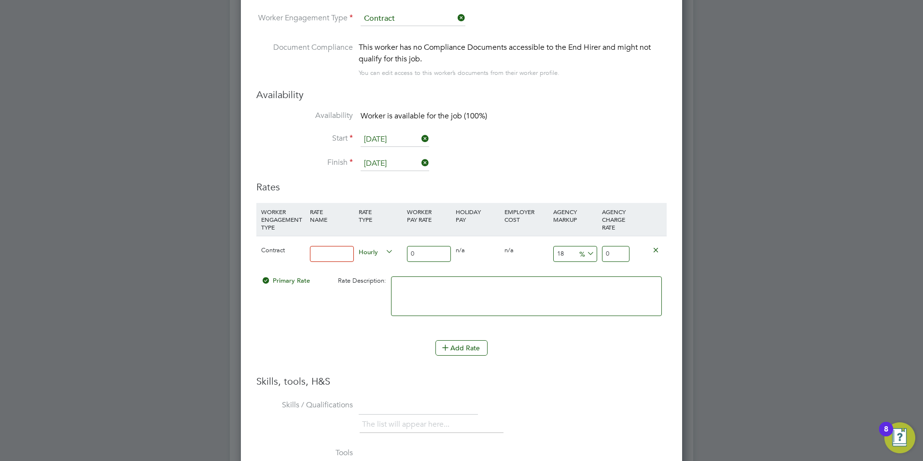
type input "basic"
click at [422, 254] on input "0" at bounding box center [429, 254] width 44 height 16
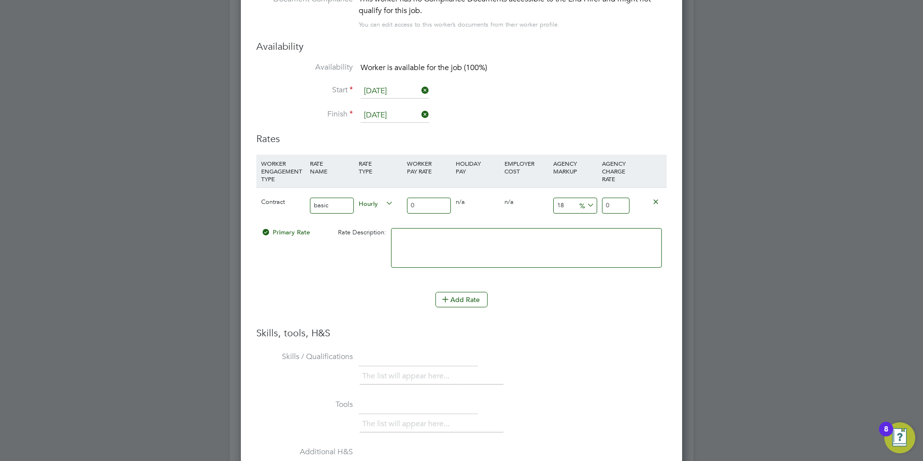
click at [338, 213] on input "basic" at bounding box center [332, 206] width 44 height 16
click at [445, 209] on input "0" at bounding box center [429, 206] width 44 height 16
type input "4"
type input "4.72"
type input "40"
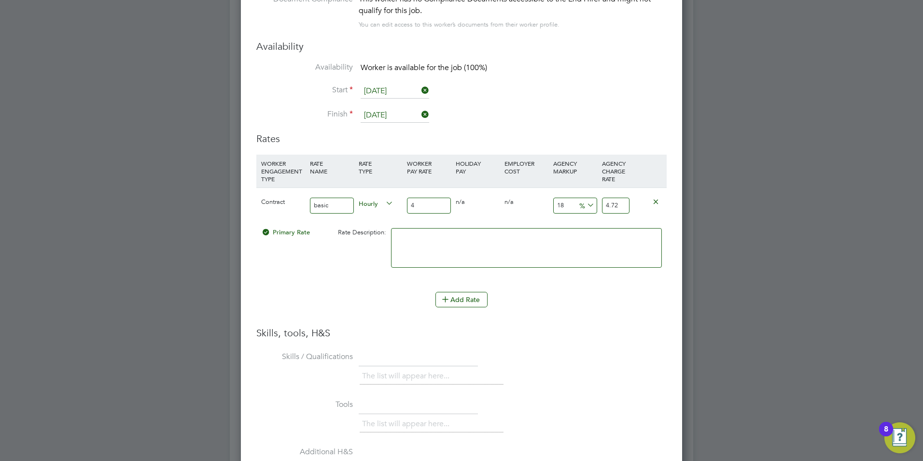
type input "47.2"
type input "40"
drag, startPoint x: 565, startPoint y: 203, endPoint x: 553, endPoint y: 211, distance: 13.9
click at [553, 211] on input "18" at bounding box center [575, 206] width 44 height 16
type input "2"
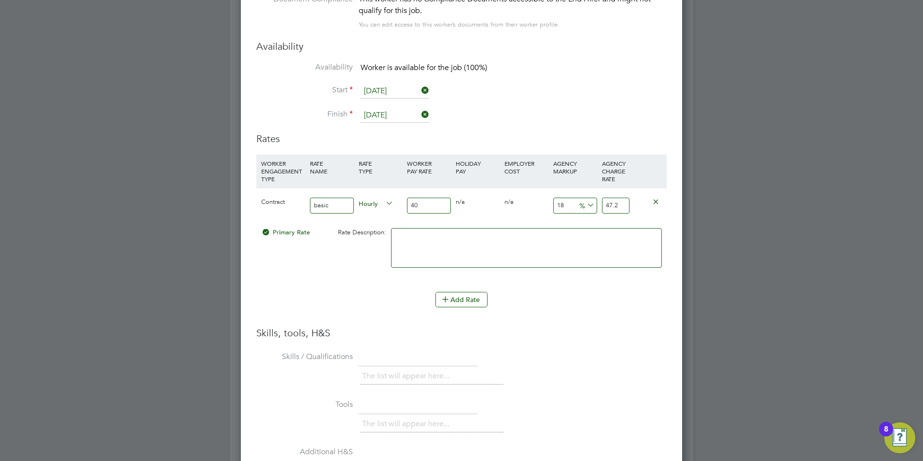
type input "40.8"
type input "23"
type input "49.2"
type input "23"
click at [619, 219] on div "49.2" at bounding box center [616, 205] width 32 height 35
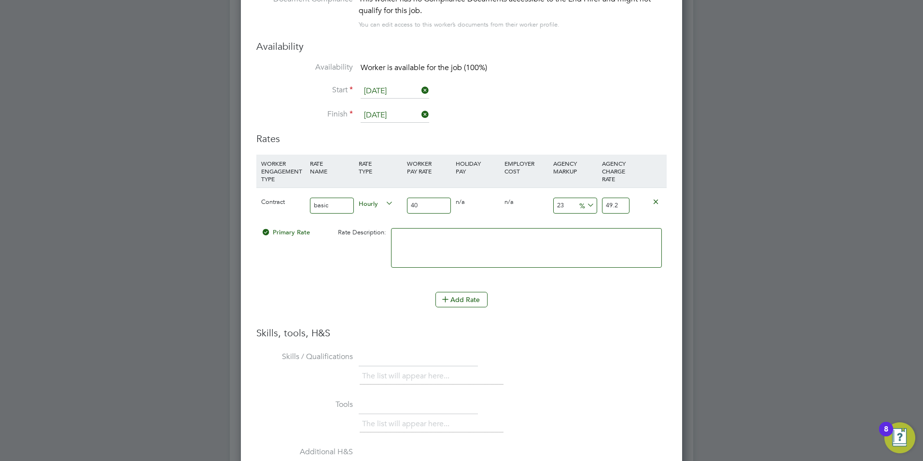
click at [575, 288] on li "WORKER ENGAGEMENT TYPE RATE NAME RATE TYPE WORKER PAY RATE HOLIDAY PAY EMPLOYER…" at bounding box center [461, 223] width 411 height 137
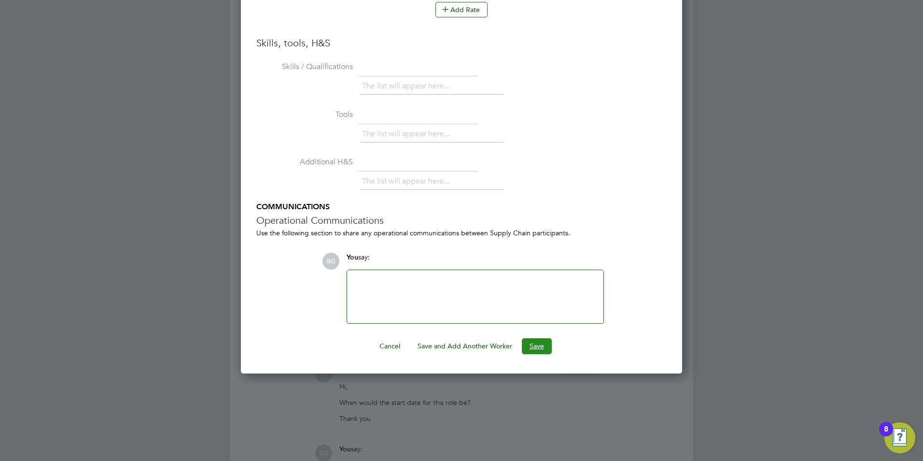
click at [543, 348] on button "Save" at bounding box center [537, 345] width 30 height 15
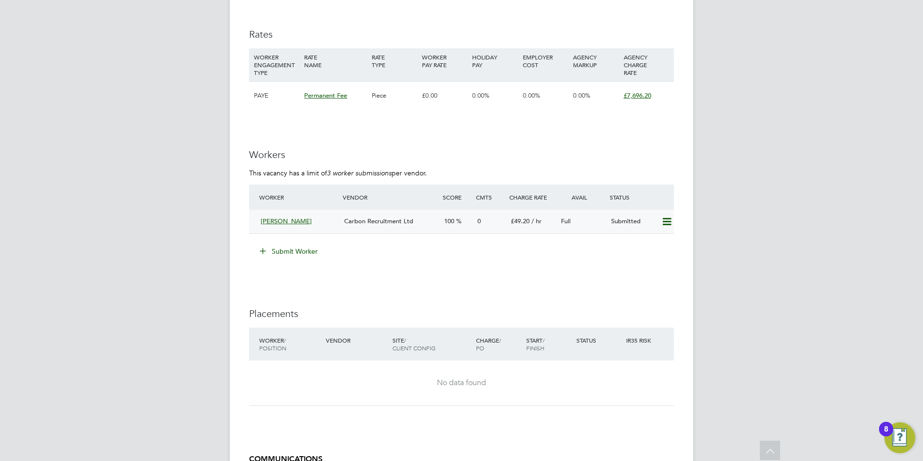
click at [274, 223] on span "Helen Mcmahon" at bounding box center [286, 221] width 51 height 8
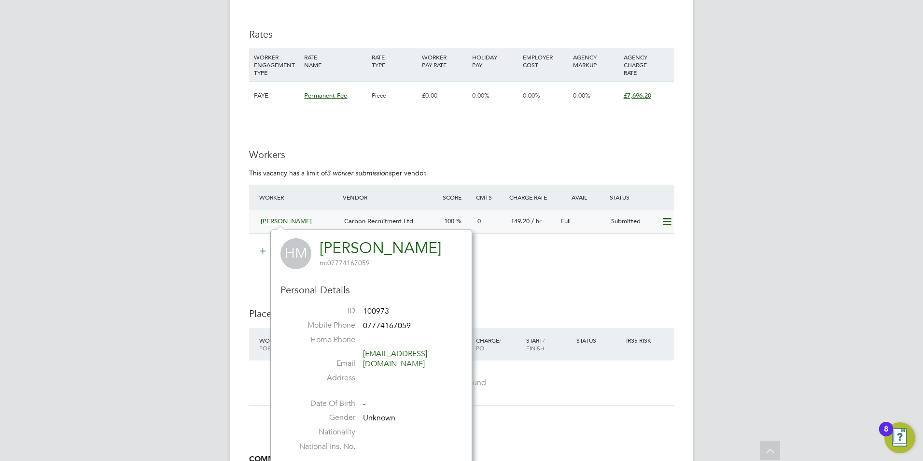
click at [274, 223] on span "Helen Mcmahon" at bounding box center [286, 221] width 51 height 8
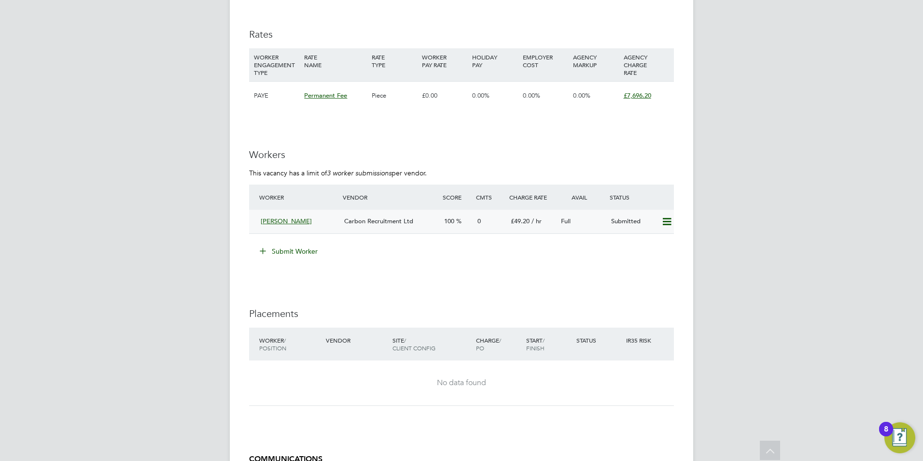
click at [274, 223] on span "Helen Mcmahon" at bounding box center [286, 221] width 51 height 8
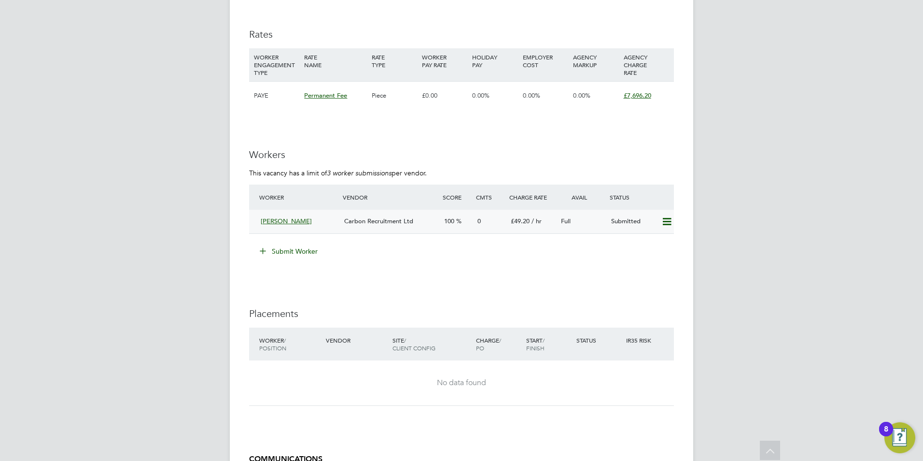
click at [274, 223] on span "Helen Mcmahon" at bounding box center [286, 221] width 51 height 8
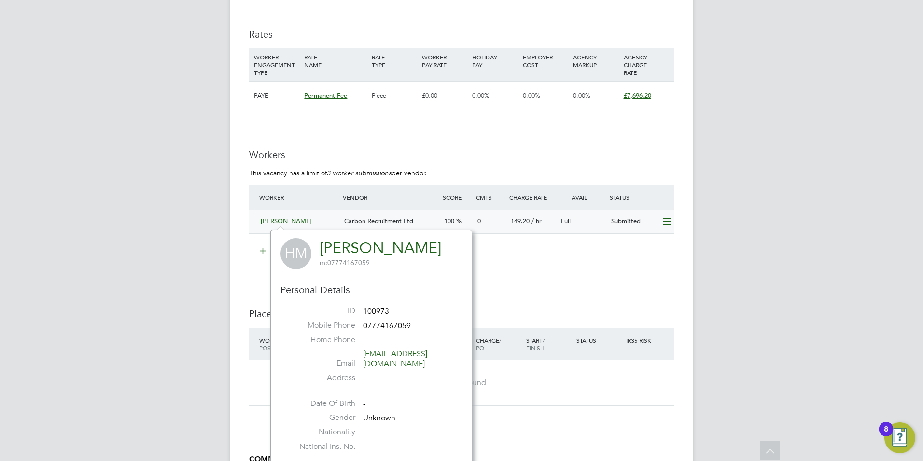
click at [274, 223] on span "Helen Mcmahon" at bounding box center [286, 221] width 51 height 8
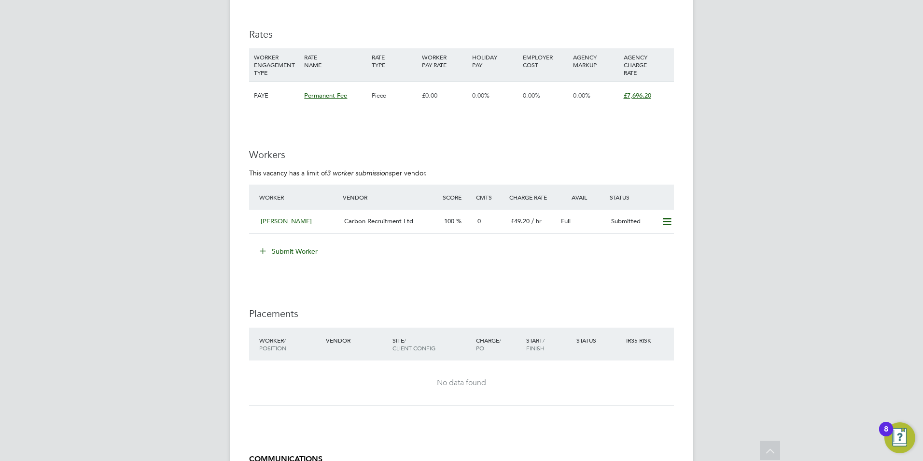
click at [290, 225] on div "Helen Mcmahon" at bounding box center [299, 221] width 84 height 16
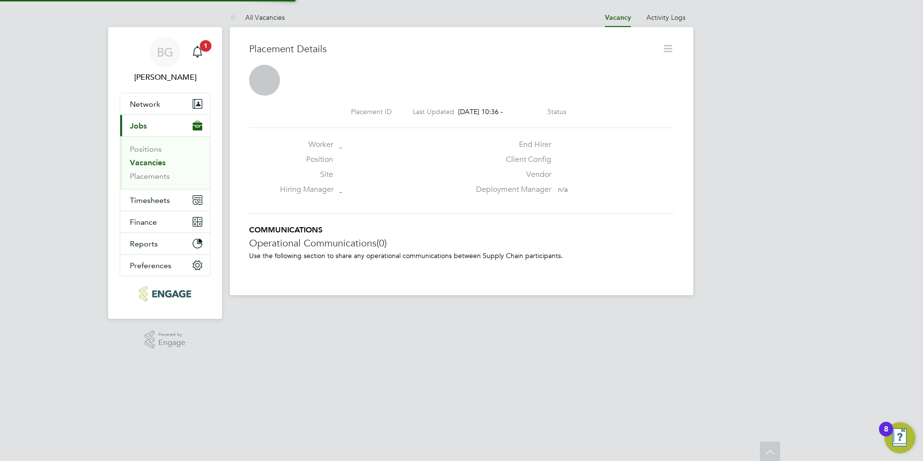
click at [290, 225] on div "Placement ID Last Updated 03 Oct 2025, 10:36 - Status Worker Position Site Hiri…" at bounding box center [461, 160] width 425 height 129
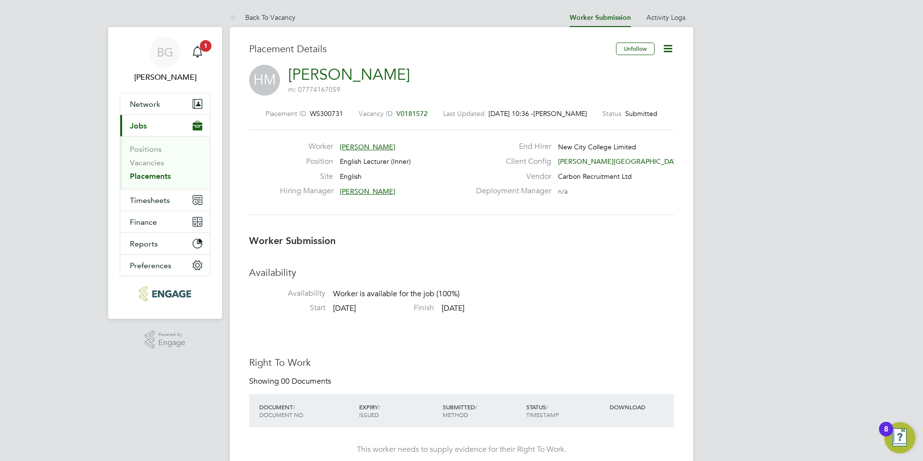
drag, startPoint x: 290, startPoint y: 225, endPoint x: 363, endPoint y: 267, distance: 84.8
click at [381, 281] on li "Availability Availability Worker is available for the job (100%)" at bounding box center [461, 284] width 425 height 37
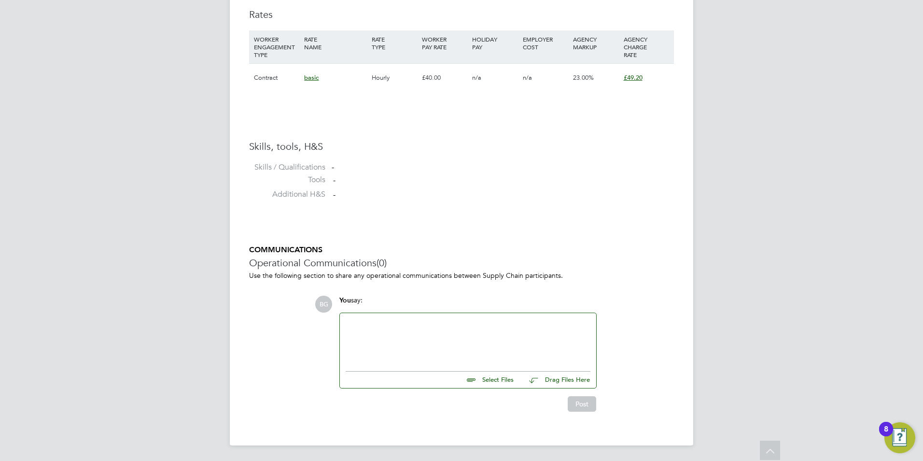
click at [503, 380] on input "file" at bounding box center [518, 378] width 145 height 14
type input "C:\fakepath\Helen BA Hons CV September 25 1111111111.docx"
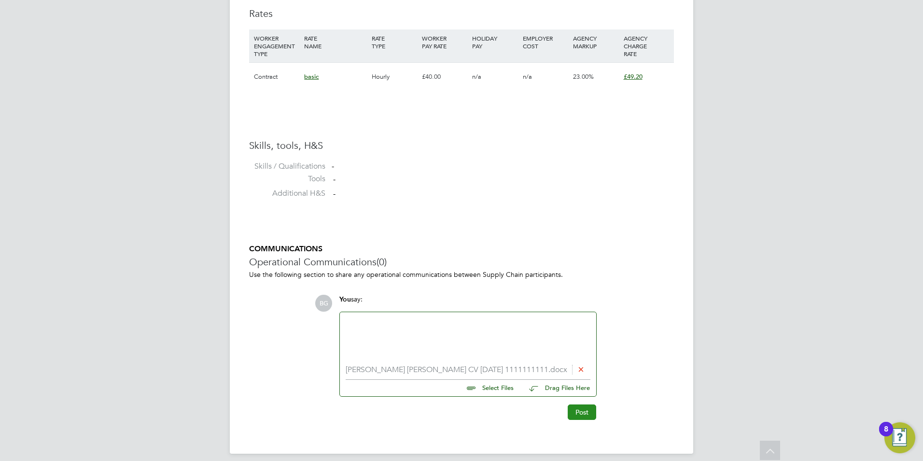
click at [576, 412] on button "Post" at bounding box center [582, 411] width 28 height 15
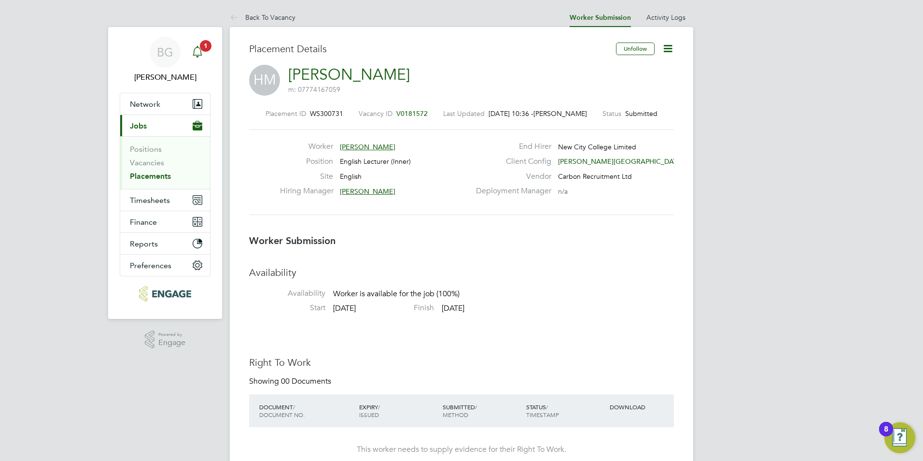
click at [201, 44] on span "1" at bounding box center [206, 46] width 12 height 12
